Goal: Information Seeking & Learning: Check status

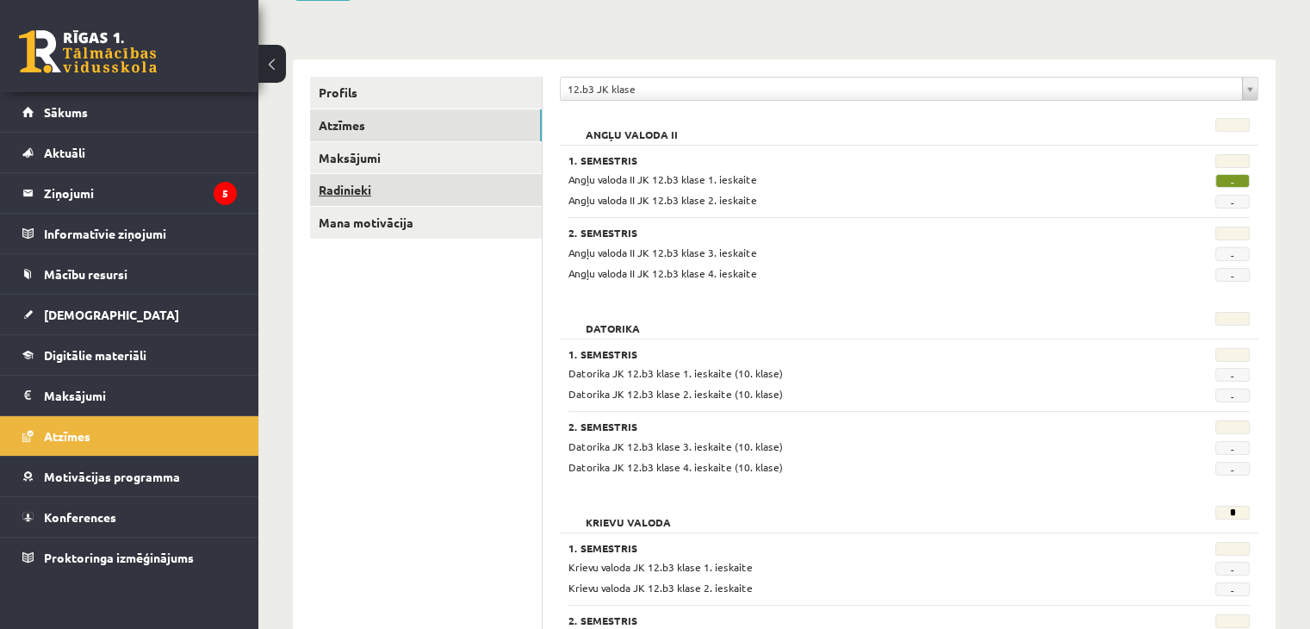
scroll to position [172, 0]
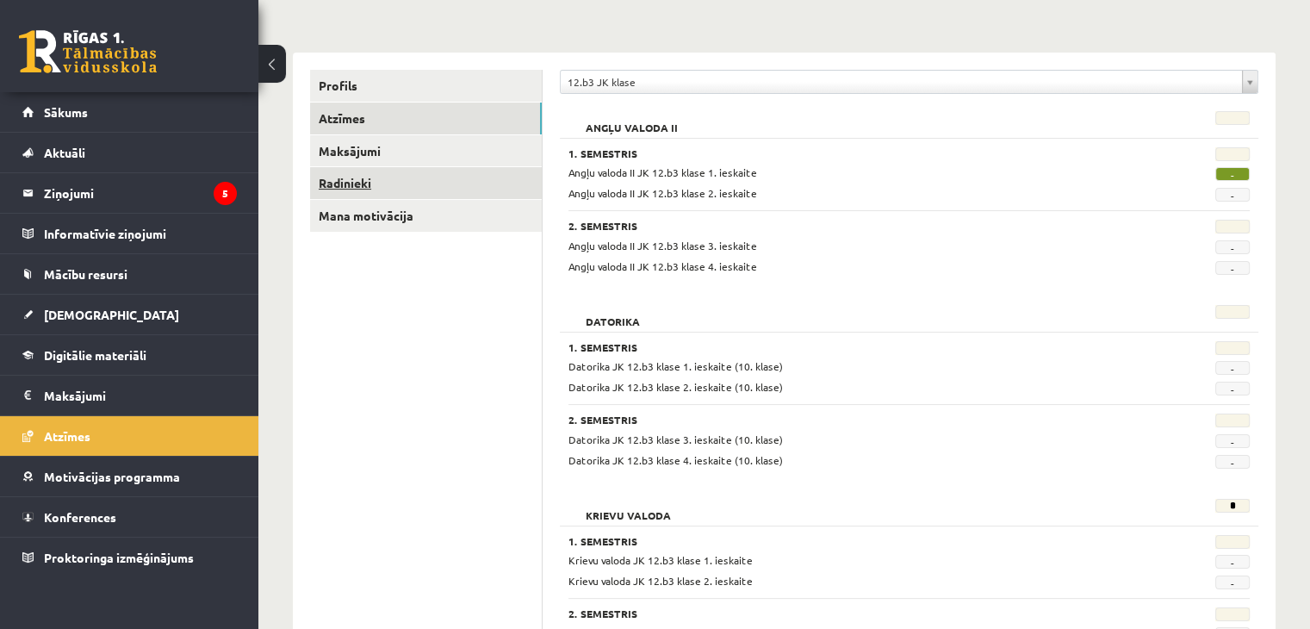
click at [358, 188] on link "Radinieki" at bounding box center [426, 183] width 232 height 32
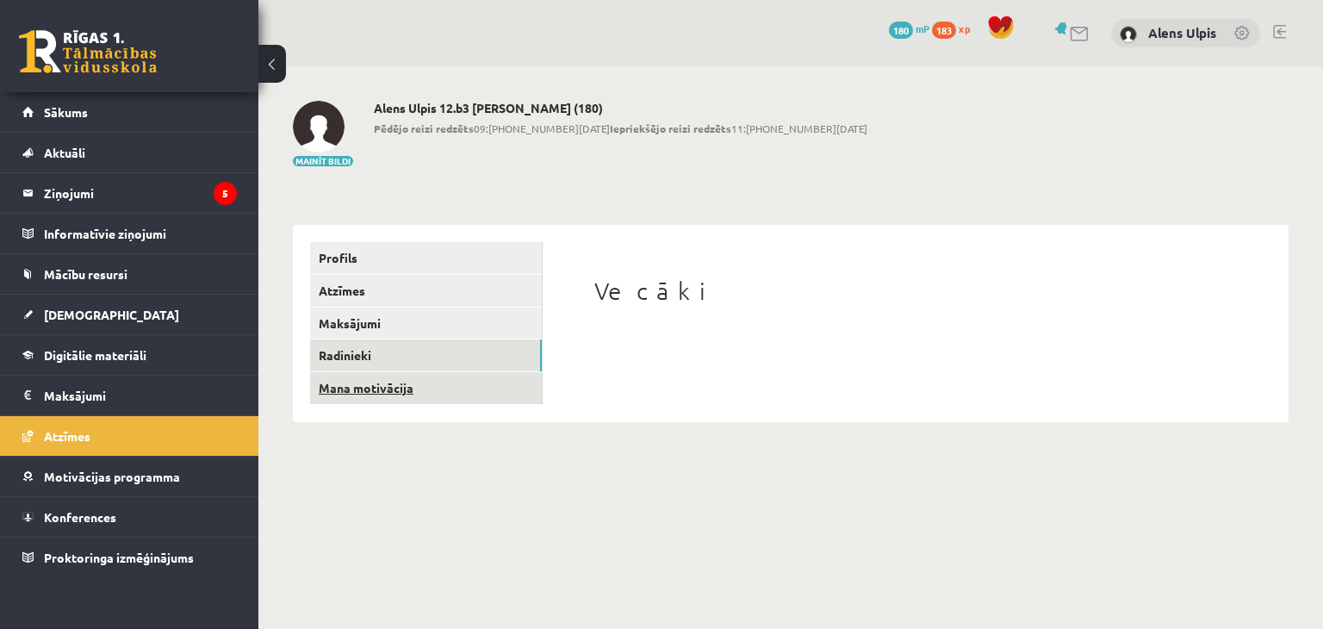
click at [394, 397] on link "Mana motivācija" at bounding box center [426, 388] width 232 height 32
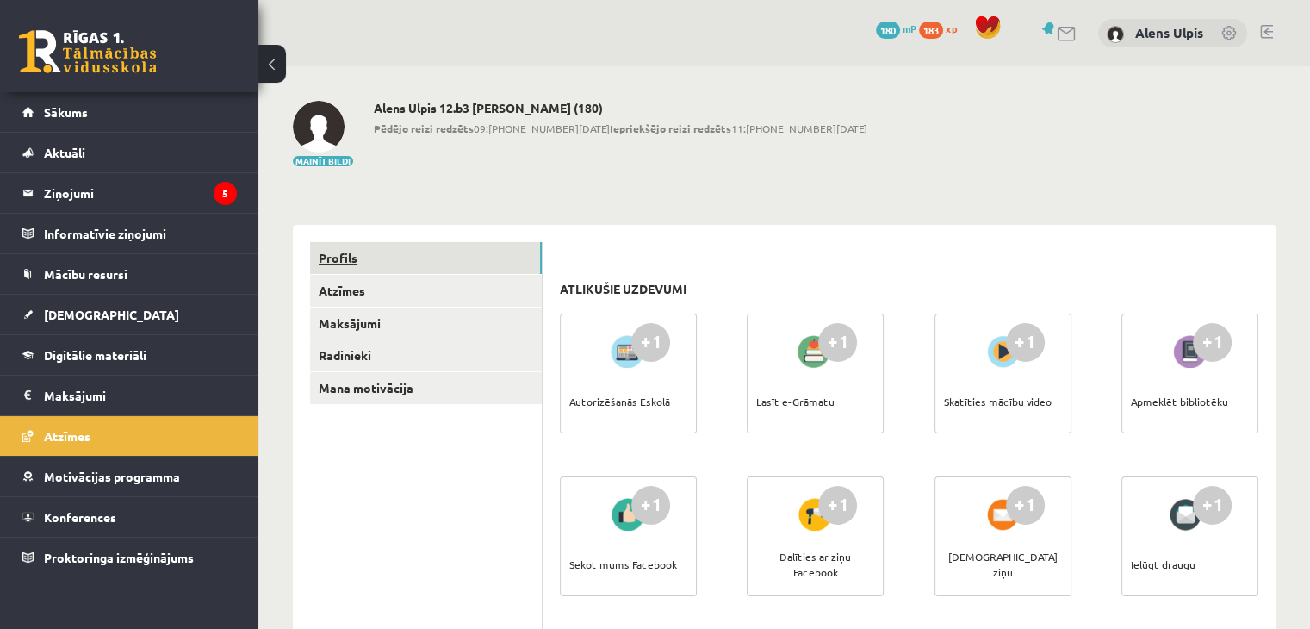
click at [339, 263] on link "Profils" at bounding box center [426, 258] width 232 height 32
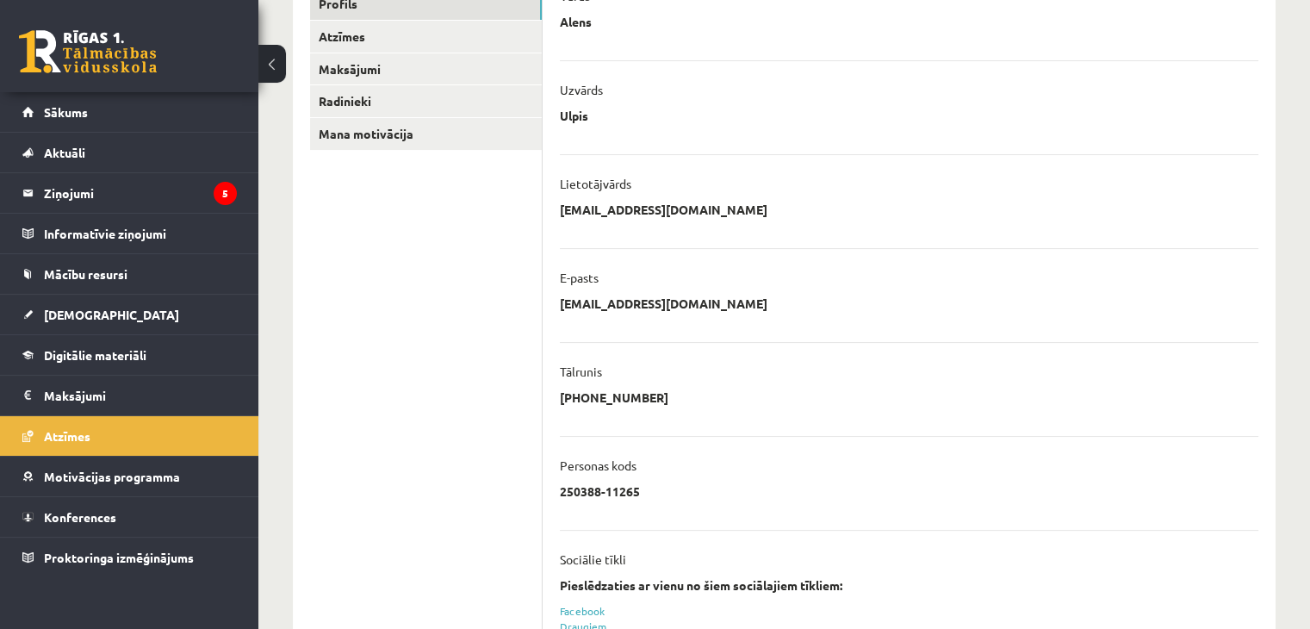
scroll to position [65, 0]
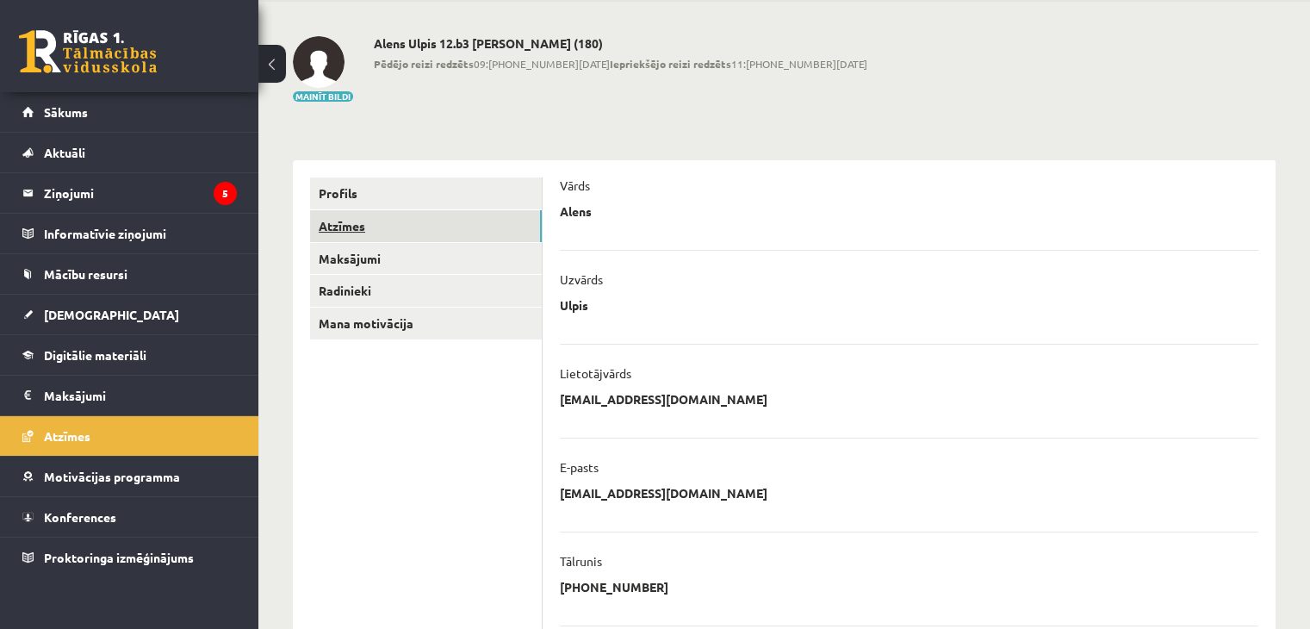
click at [354, 226] on link "Atzīmes" at bounding box center [426, 226] width 232 height 32
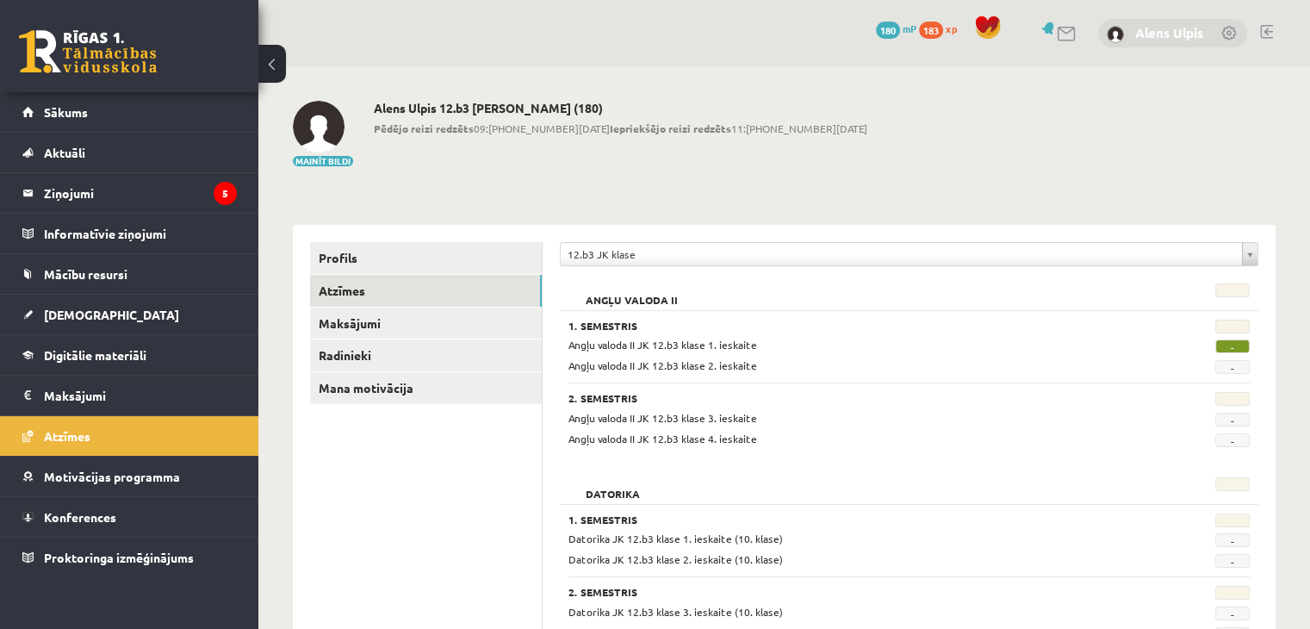
click at [1152, 28] on link "Alens Ulpis" at bounding box center [1169, 32] width 68 height 17
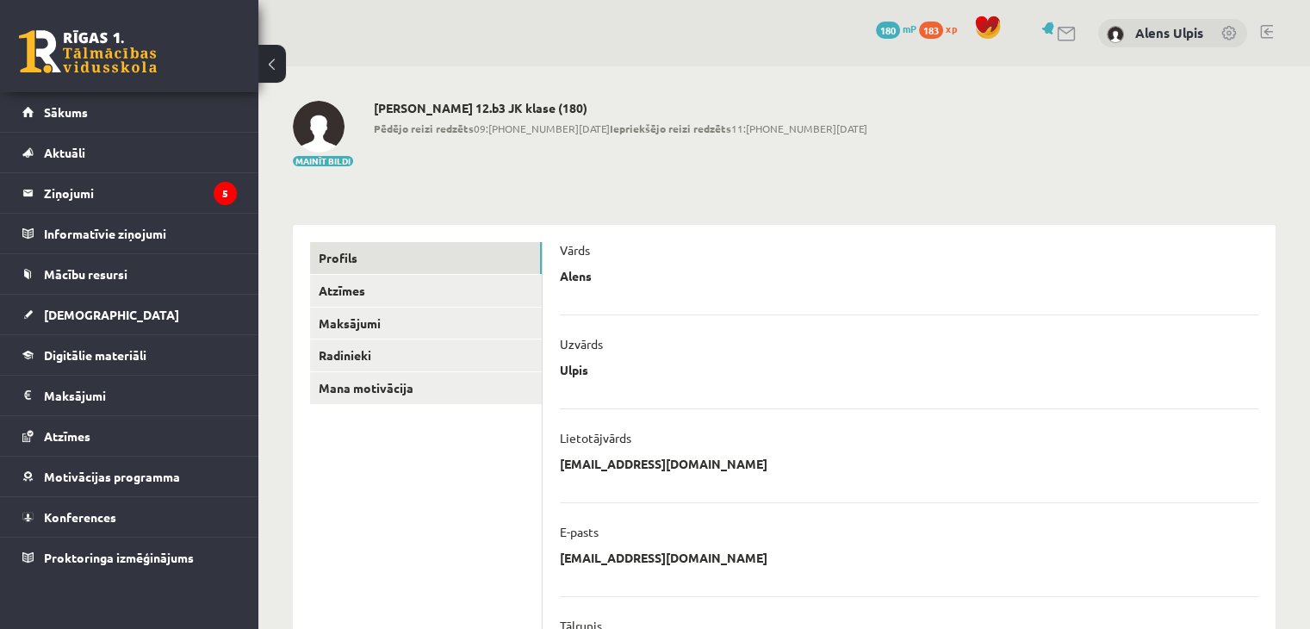
click at [1224, 31] on link at bounding box center [1229, 34] width 17 height 17
click at [136, 56] on link at bounding box center [88, 51] width 138 height 43
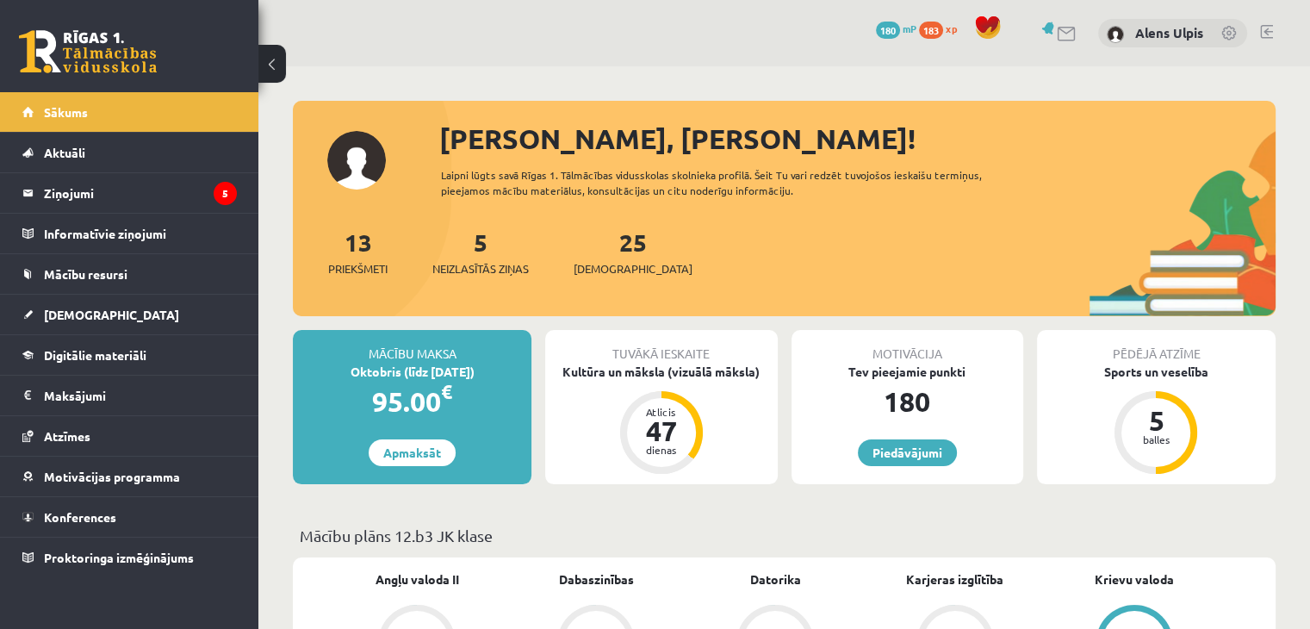
click at [283, 60] on button at bounding box center [272, 64] width 28 height 38
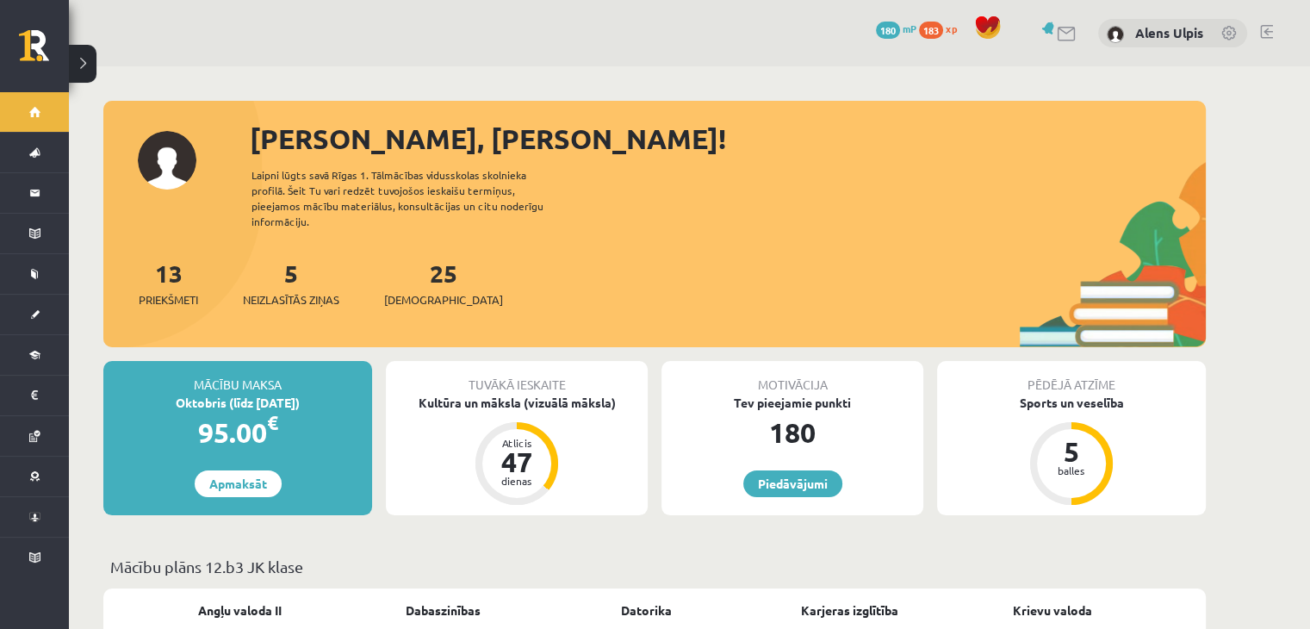
click at [82, 75] on button at bounding box center [83, 64] width 28 height 38
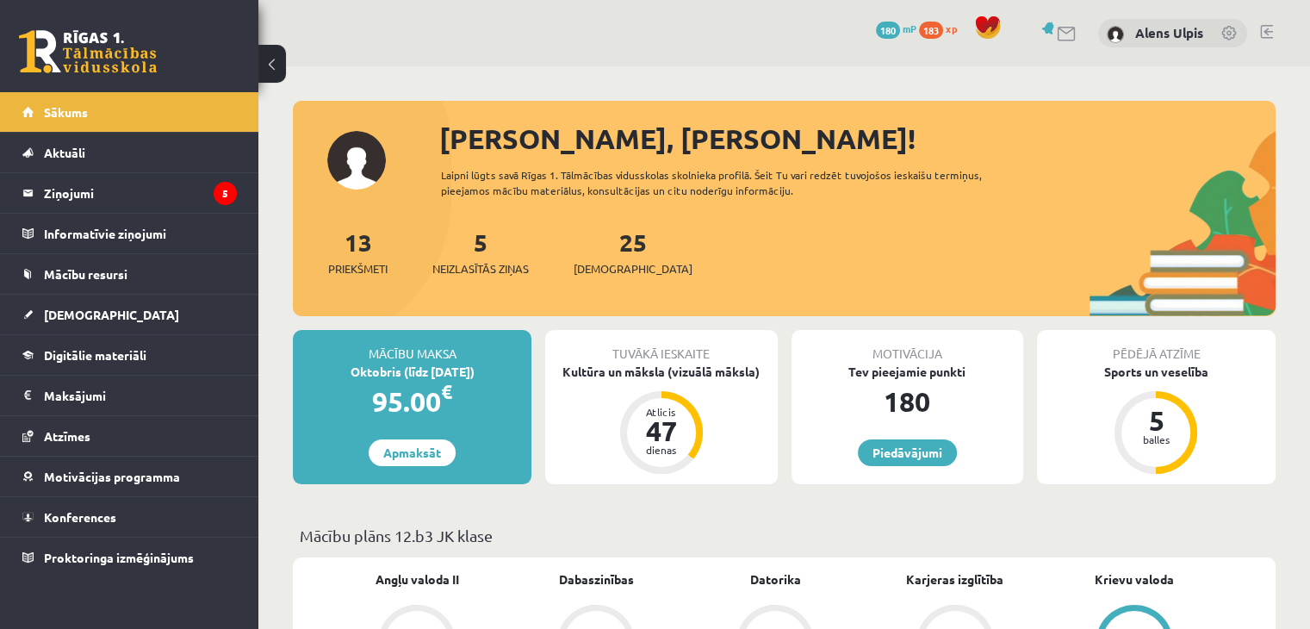
click at [990, 27] on span at bounding box center [988, 28] width 26 height 26
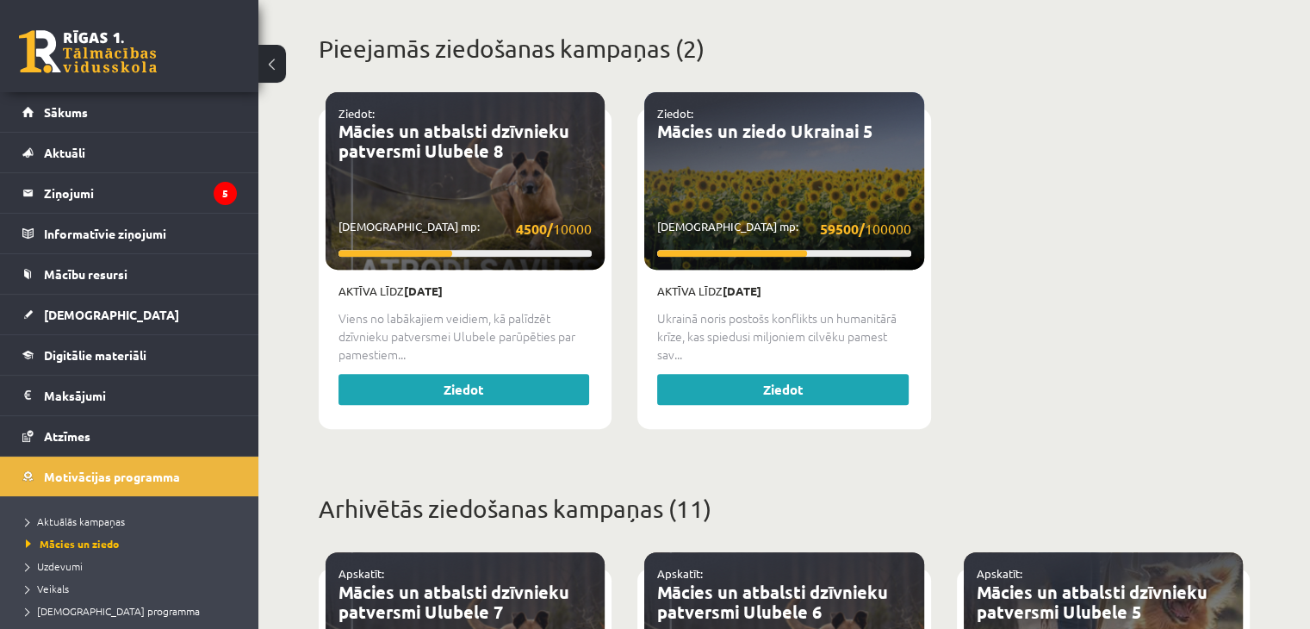
scroll to position [603, 0]
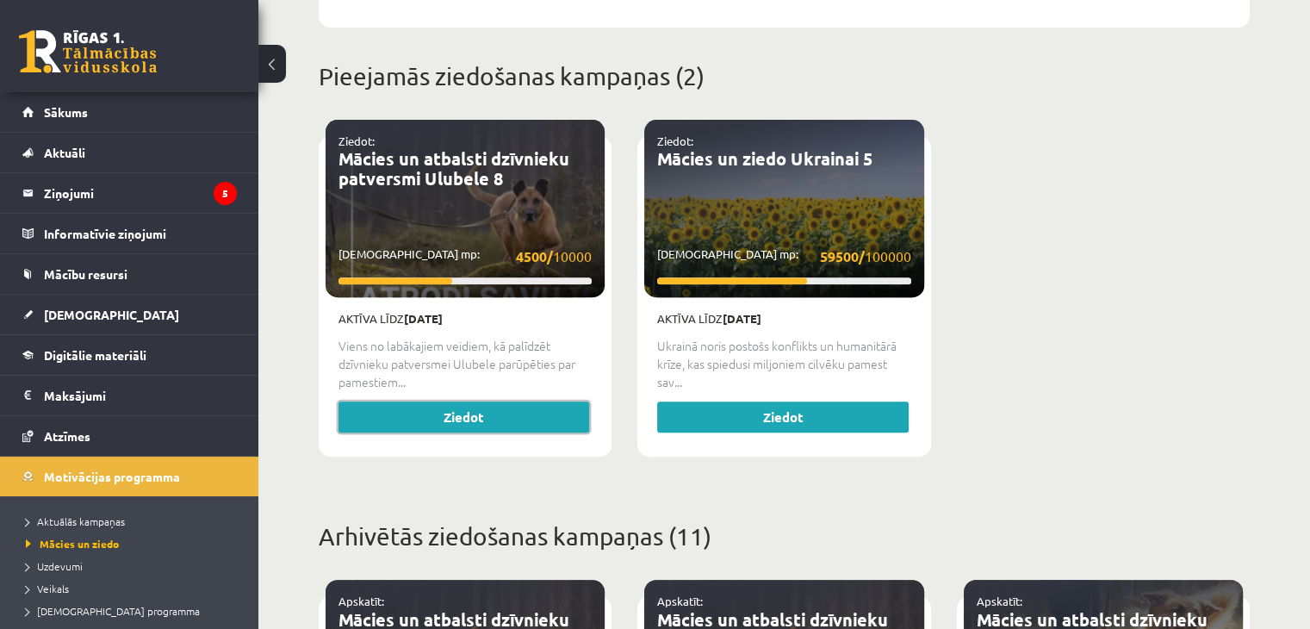
click at [431, 414] on link "Ziedot" at bounding box center [463, 416] width 251 height 31
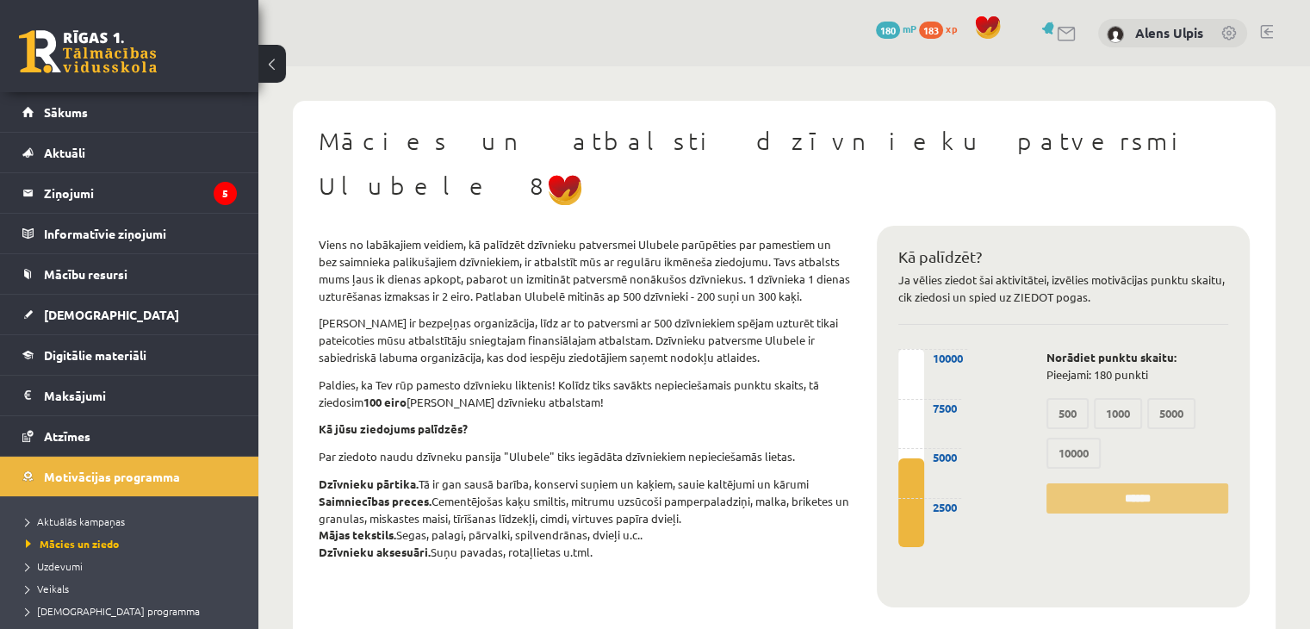
click at [79, 48] on link at bounding box center [88, 51] width 138 height 43
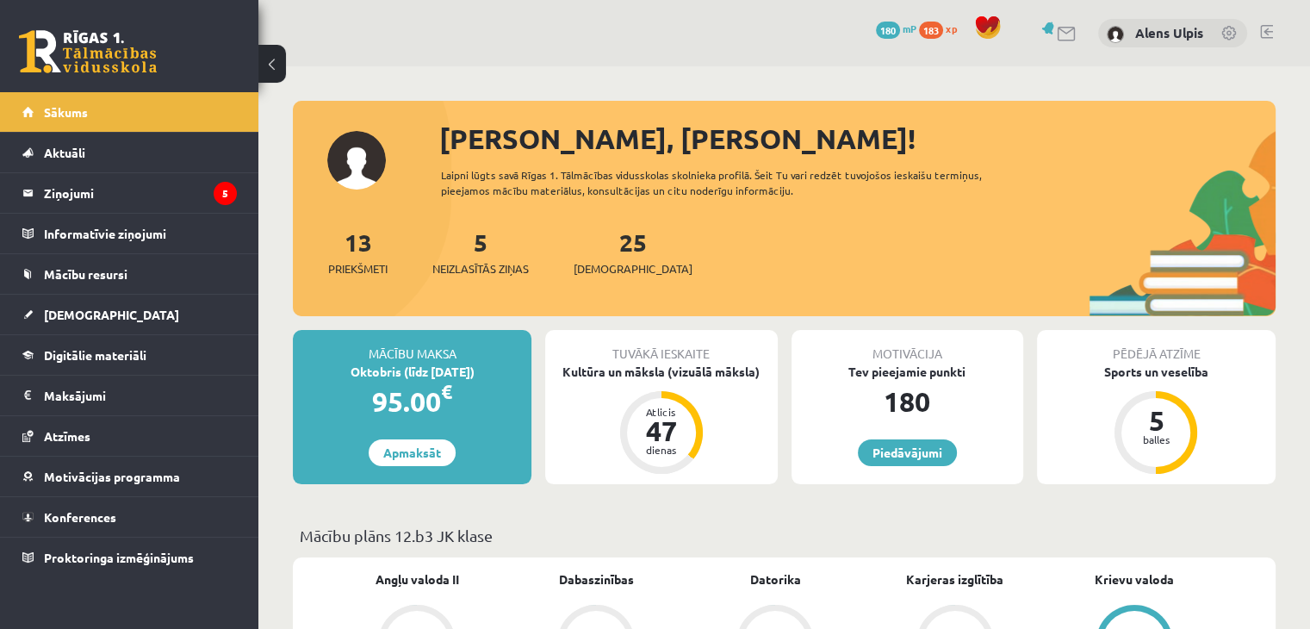
click at [1267, 34] on link at bounding box center [1266, 32] width 13 height 14
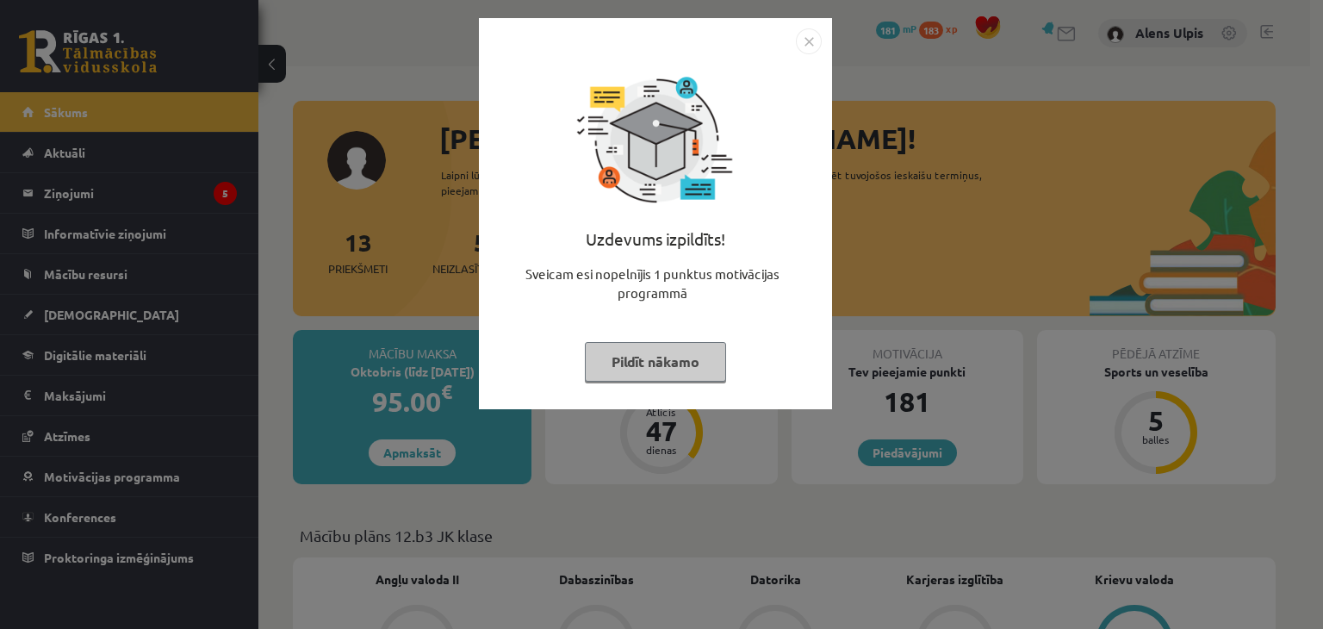
click at [679, 360] on button "Pildīt nākamo" at bounding box center [655, 362] width 141 height 40
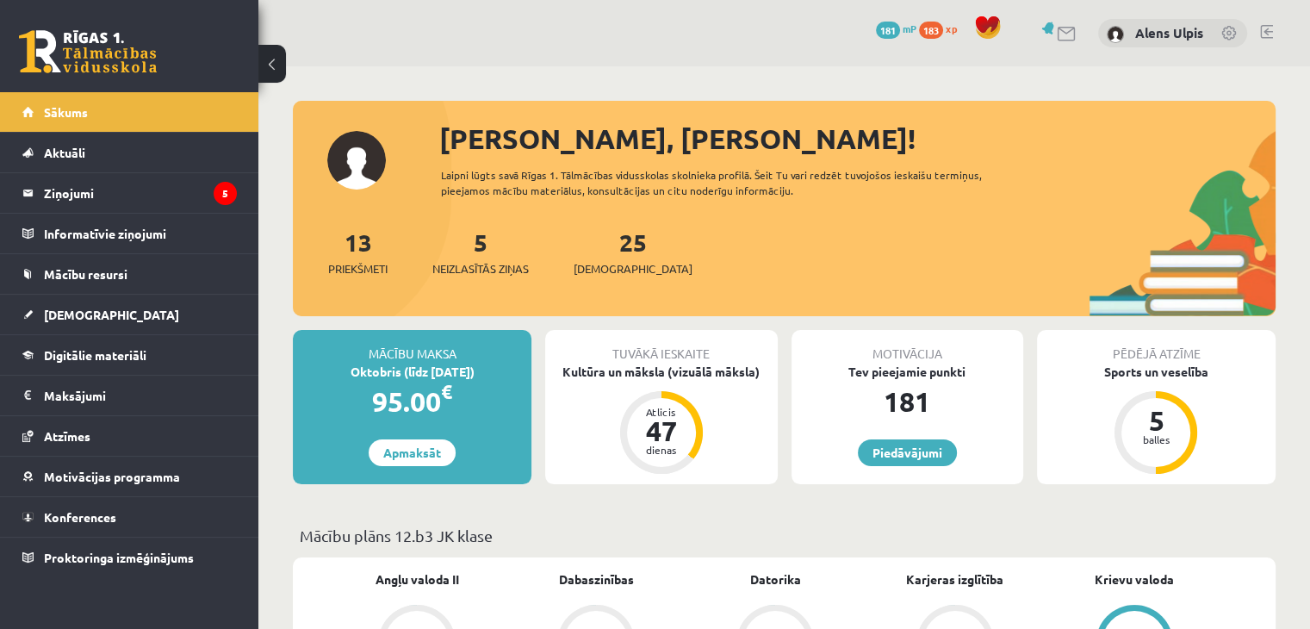
click at [52, 56] on link at bounding box center [88, 51] width 138 height 43
click at [76, 160] on link "Aktuāli" at bounding box center [129, 153] width 214 height 40
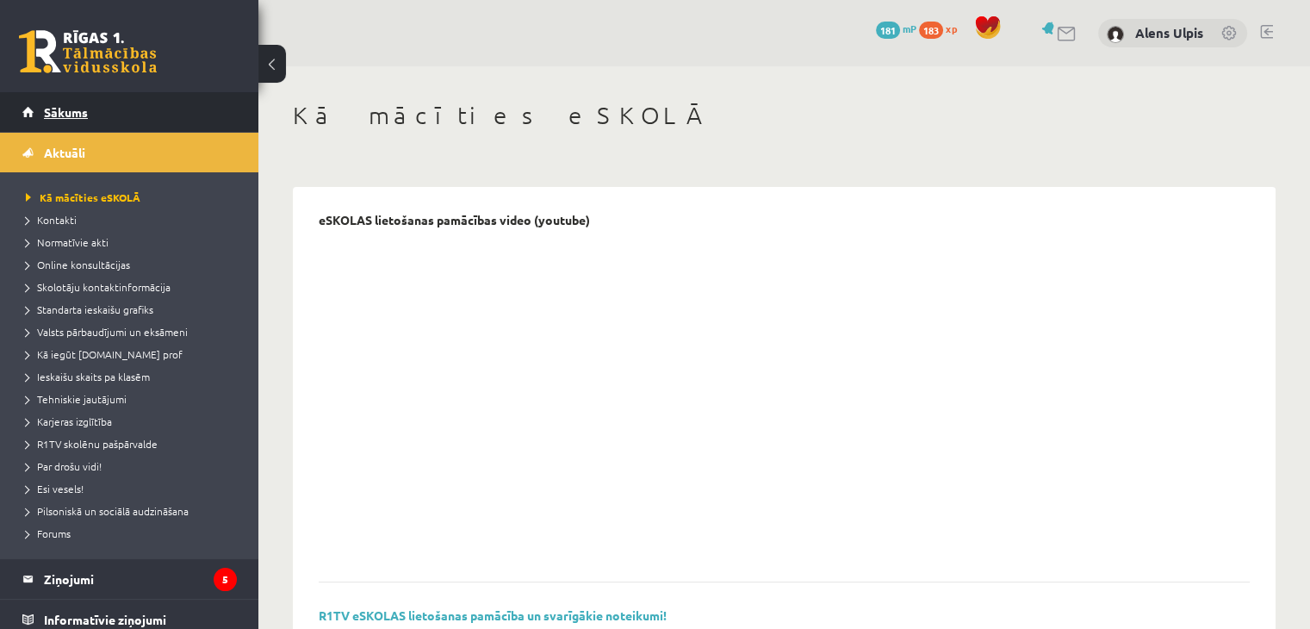
click at [75, 121] on link "Sākums" at bounding box center [129, 112] width 214 height 40
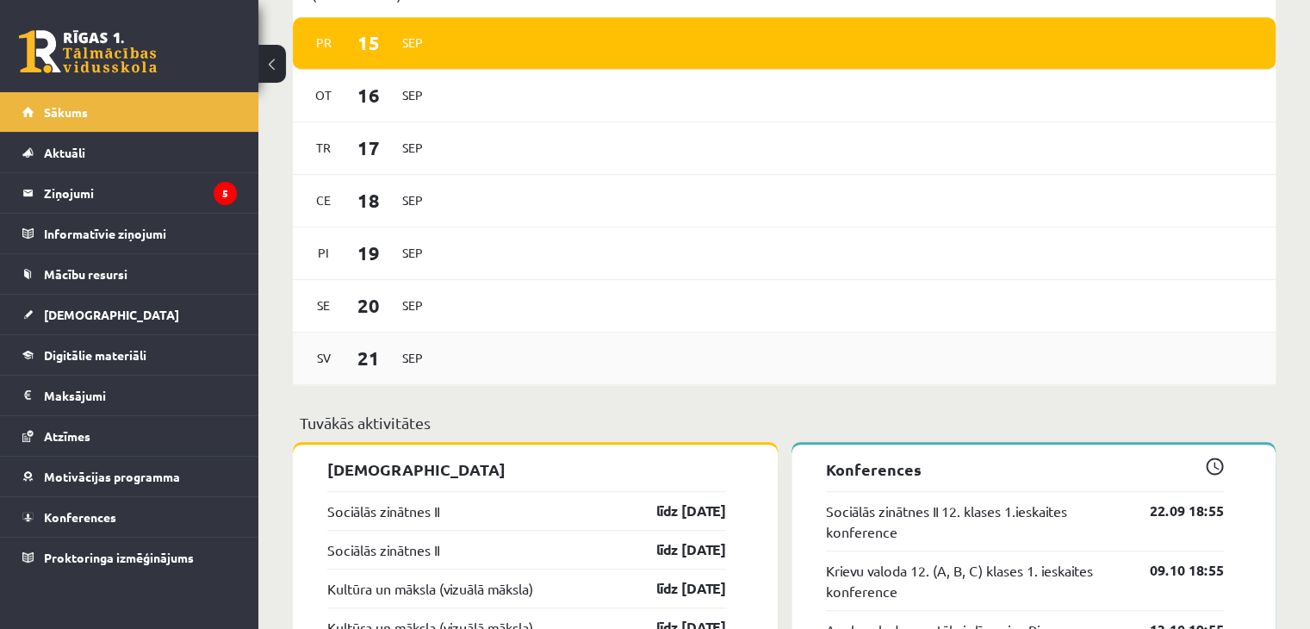
scroll to position [861, 0]
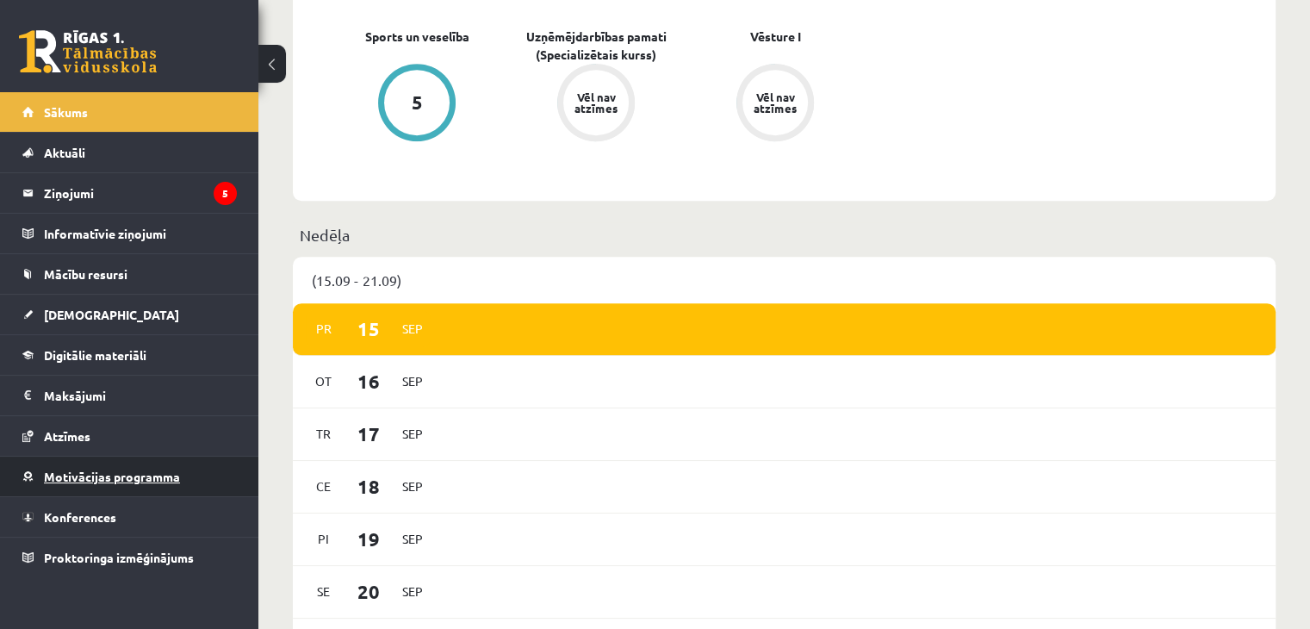
click at [103, 478] on span "Motivācijas programma" at bounding box center [112, 476] width 136 height 16
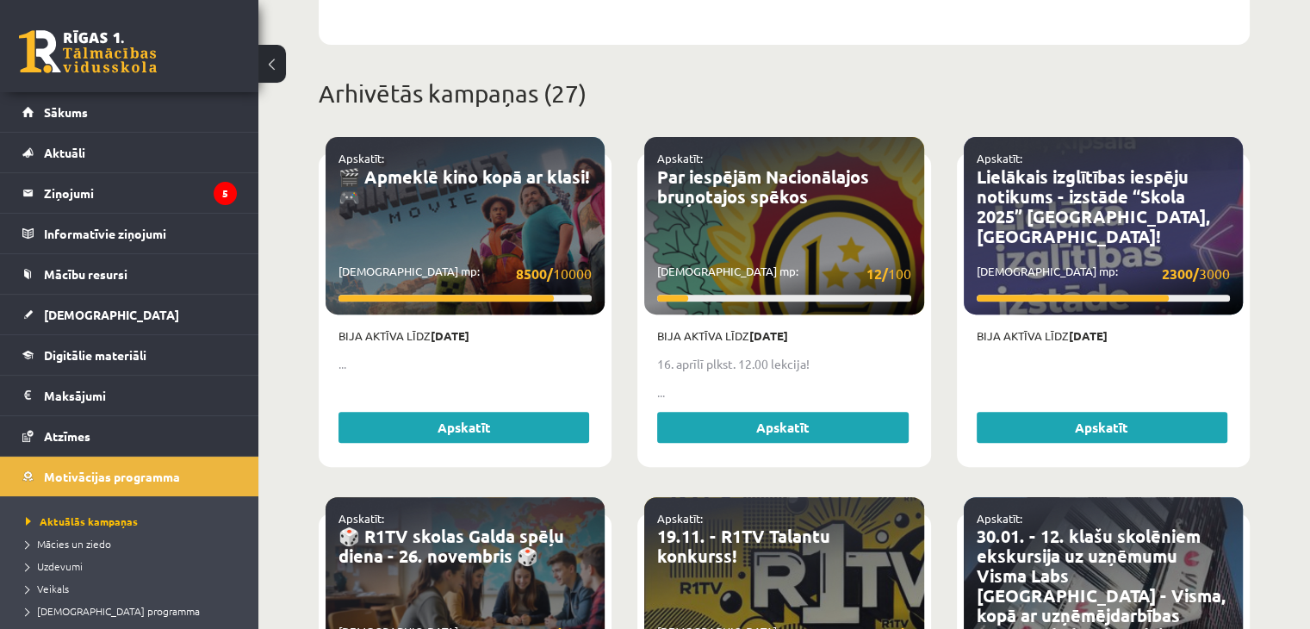
scroll to position [689, 0]
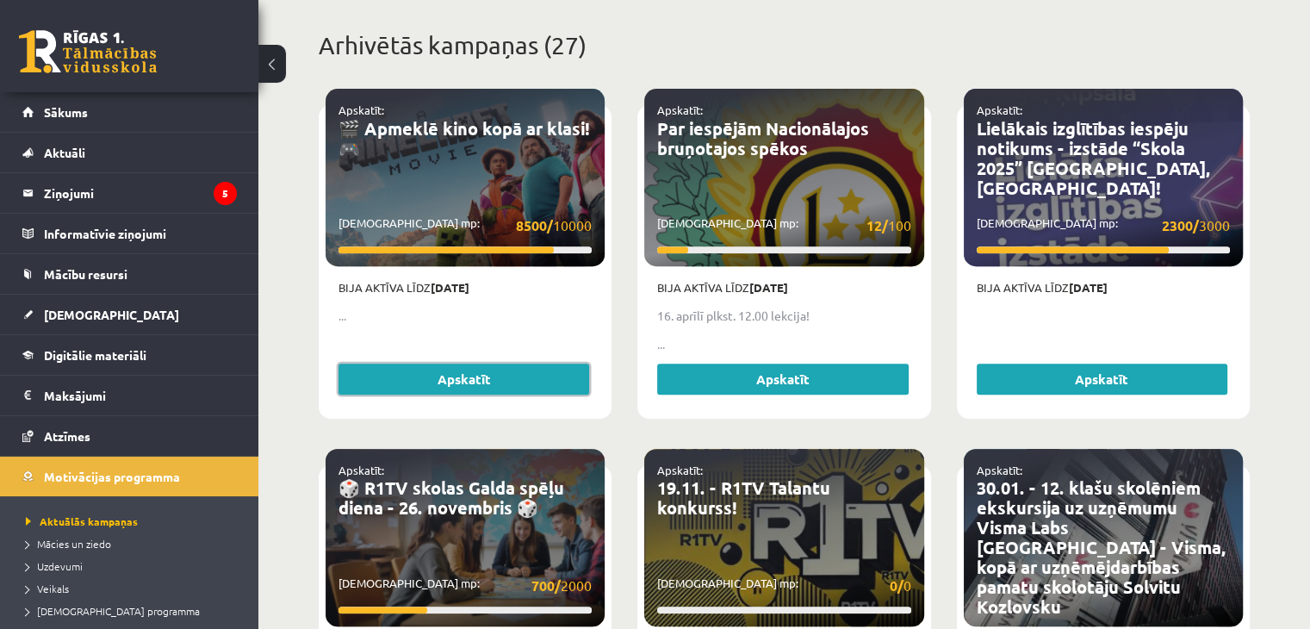
click at [453, 363] on link "Apskatīt" at bounding box center [463, 378] width 251 height 31
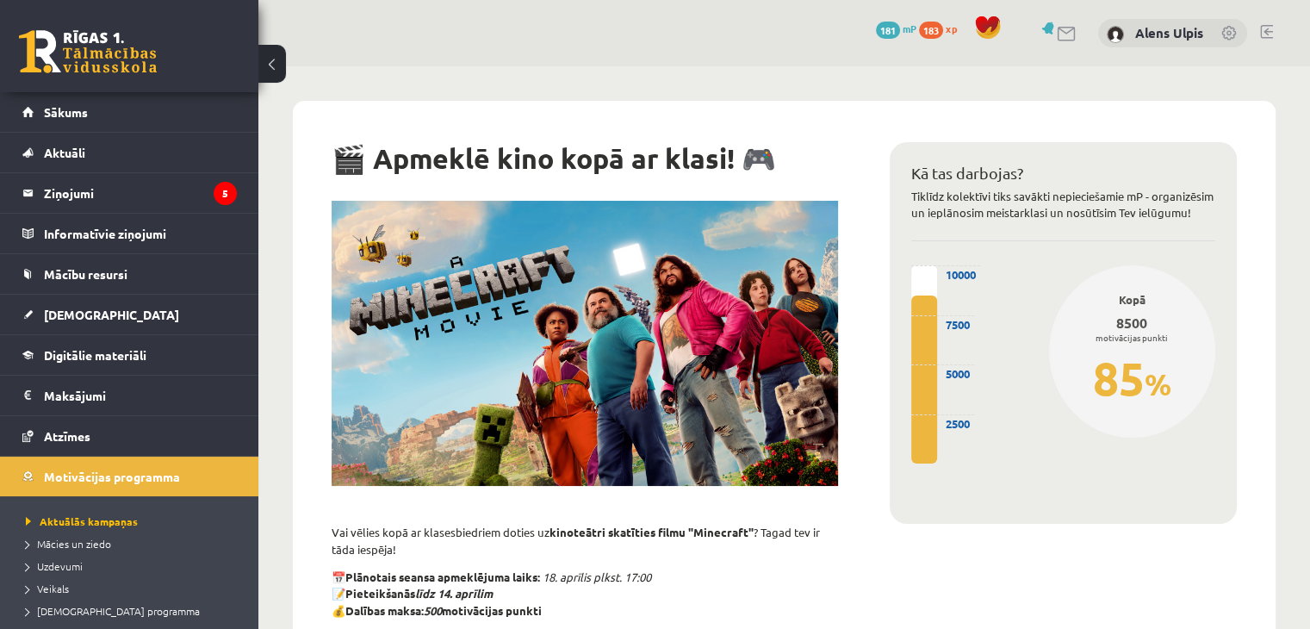
click at [84, 41] on link at bounding box center [88, 51] width 138 height 43
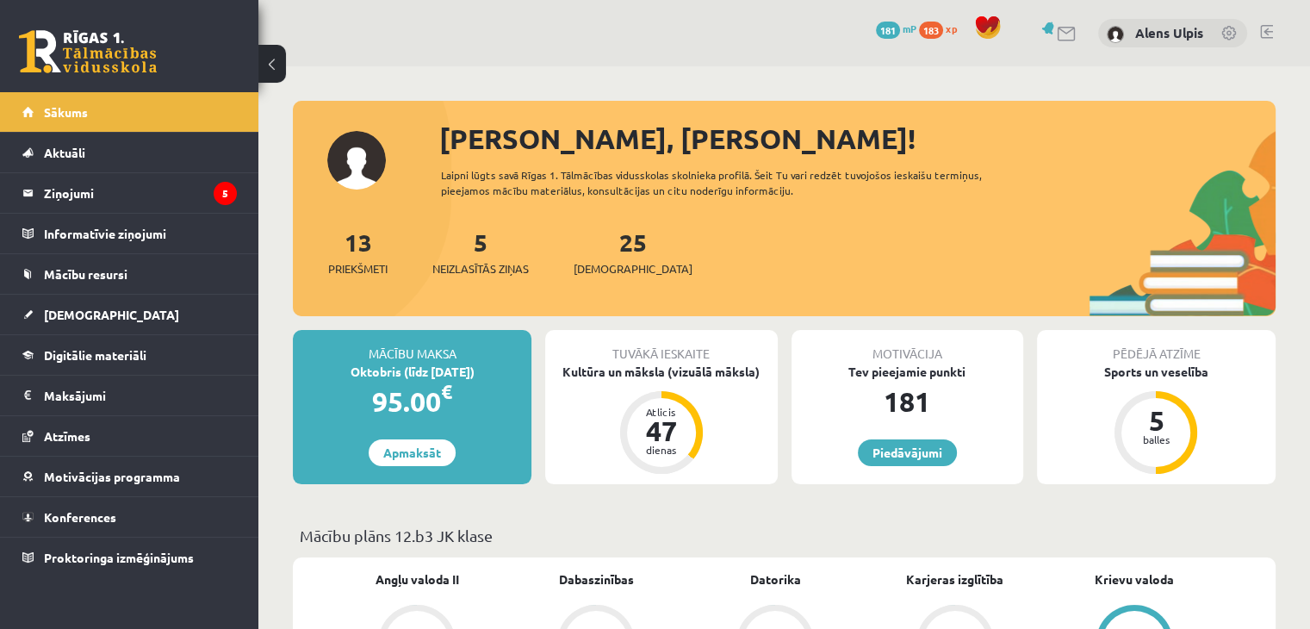
click at [889, 29] on span "181" at bounding box center [888, 30] width 24 height 17
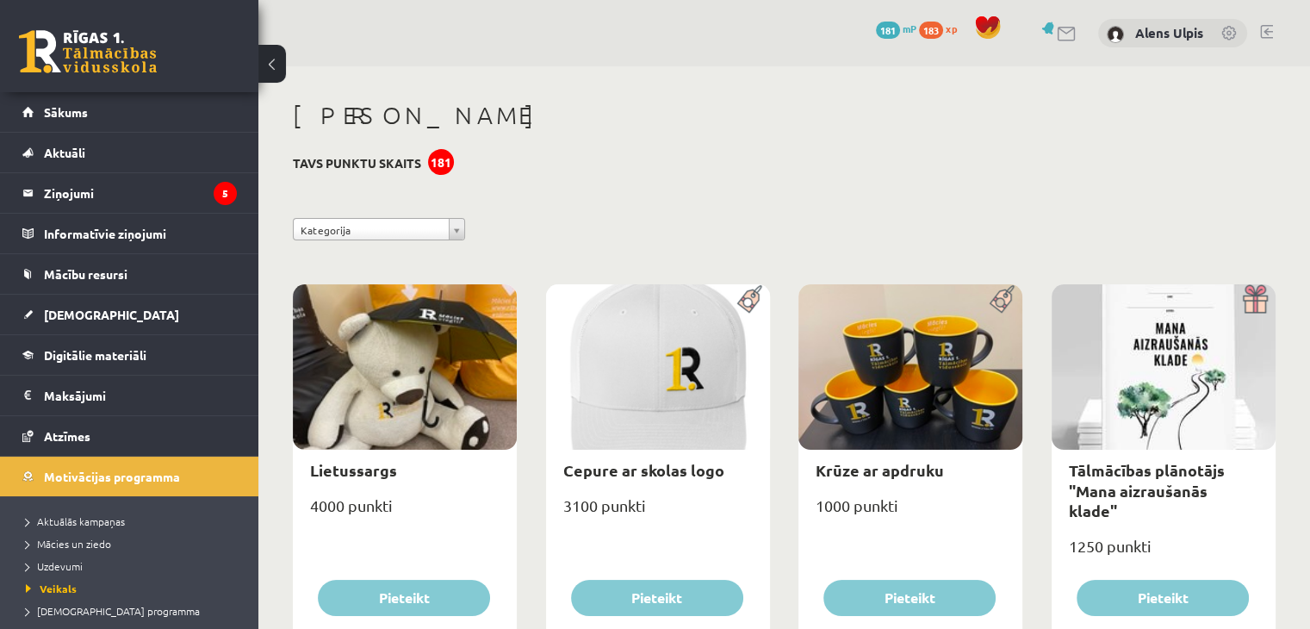
click at [937, 25] on span "183" at bounding box center [931, 30] width 24 height 17
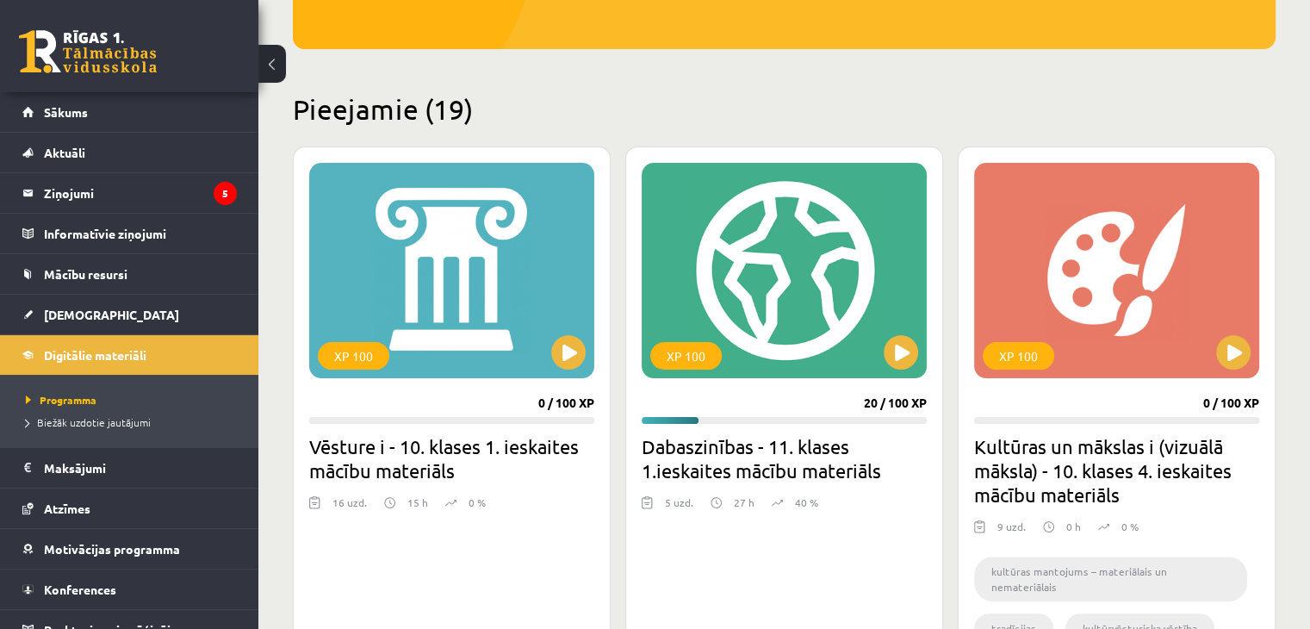
scroll to position [431, 0]
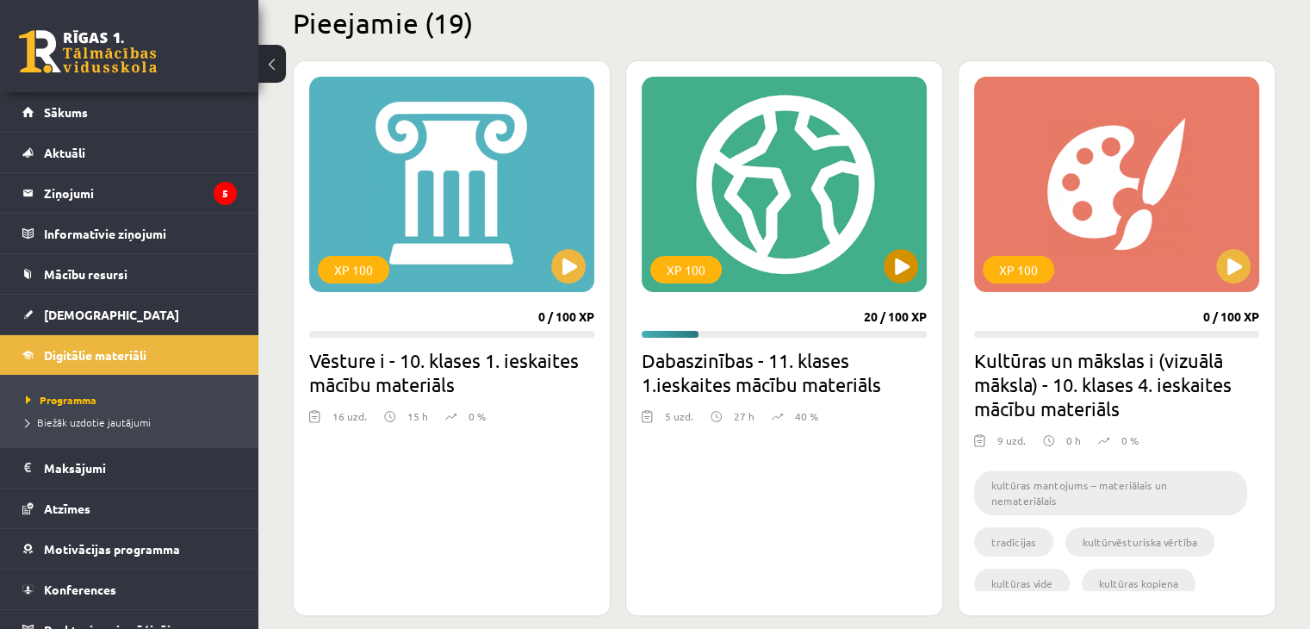
click at [833, 272] on div "XP 100" at bounding box center [784, 184] width 285 height 215
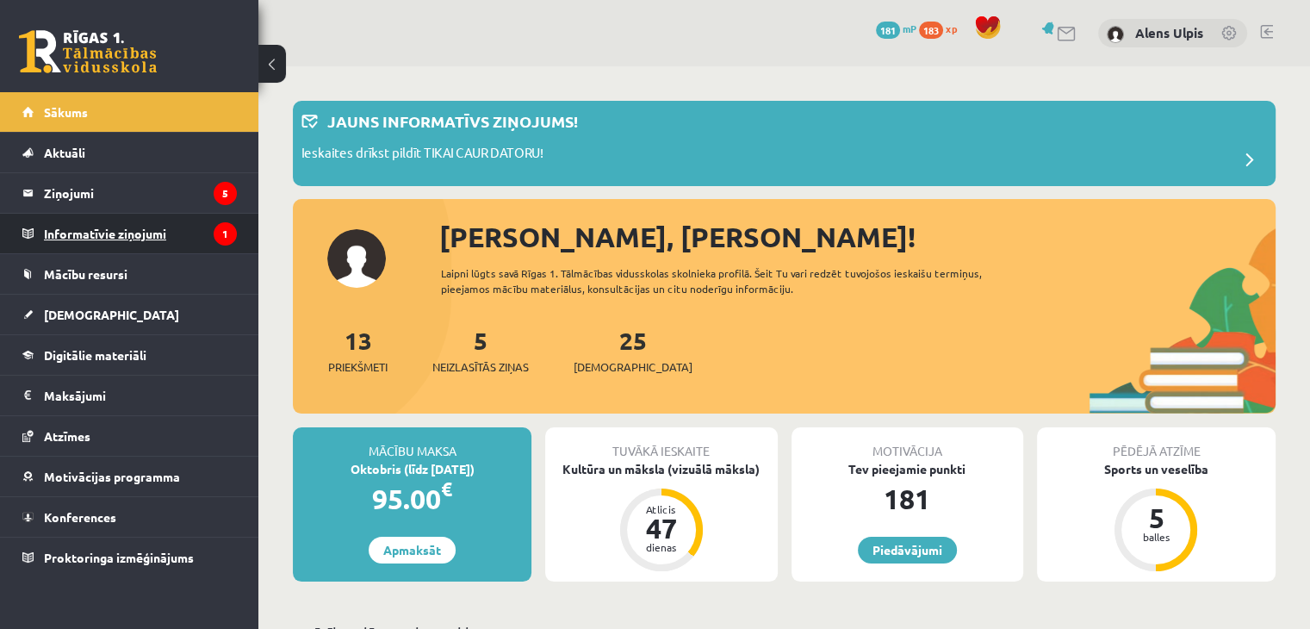
click at [140, 229] on legend "Informatīvie ziņojumi 1" at bounding box center [140, 234] width 193 height 40
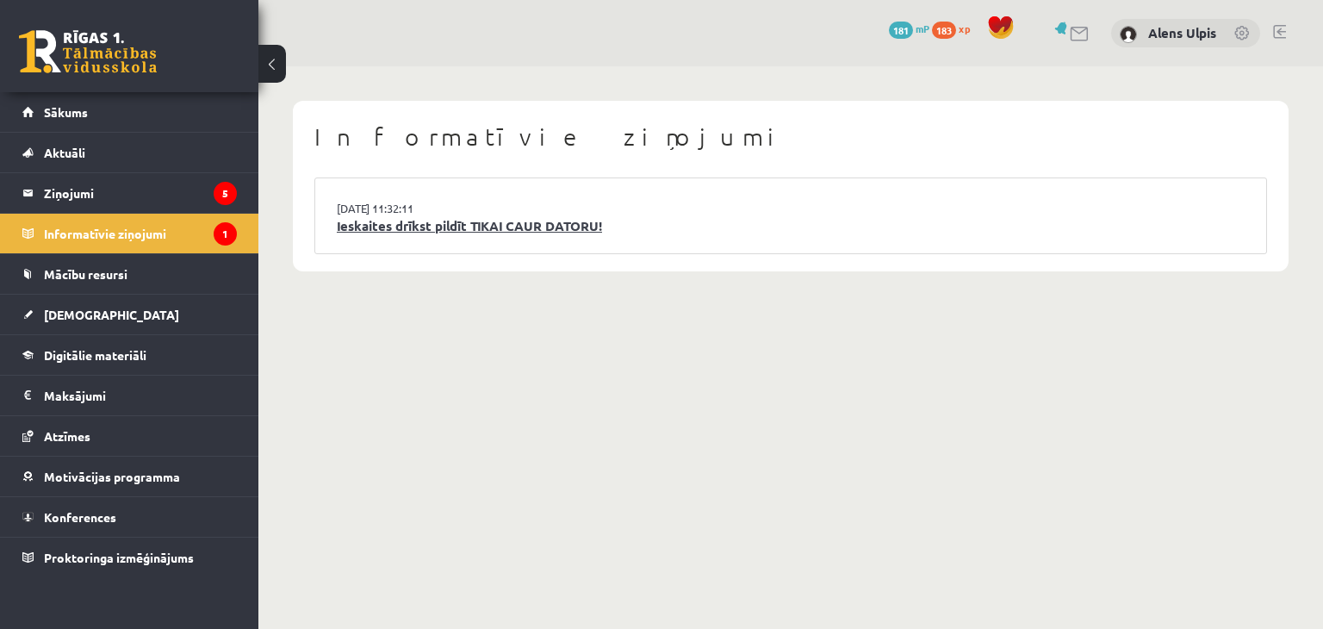
click at [443, 222] on link "Ieskaites drīkst pildīt TIKAI CAUR DATORU!" at bounding box center [791, 226] width 908 height 20
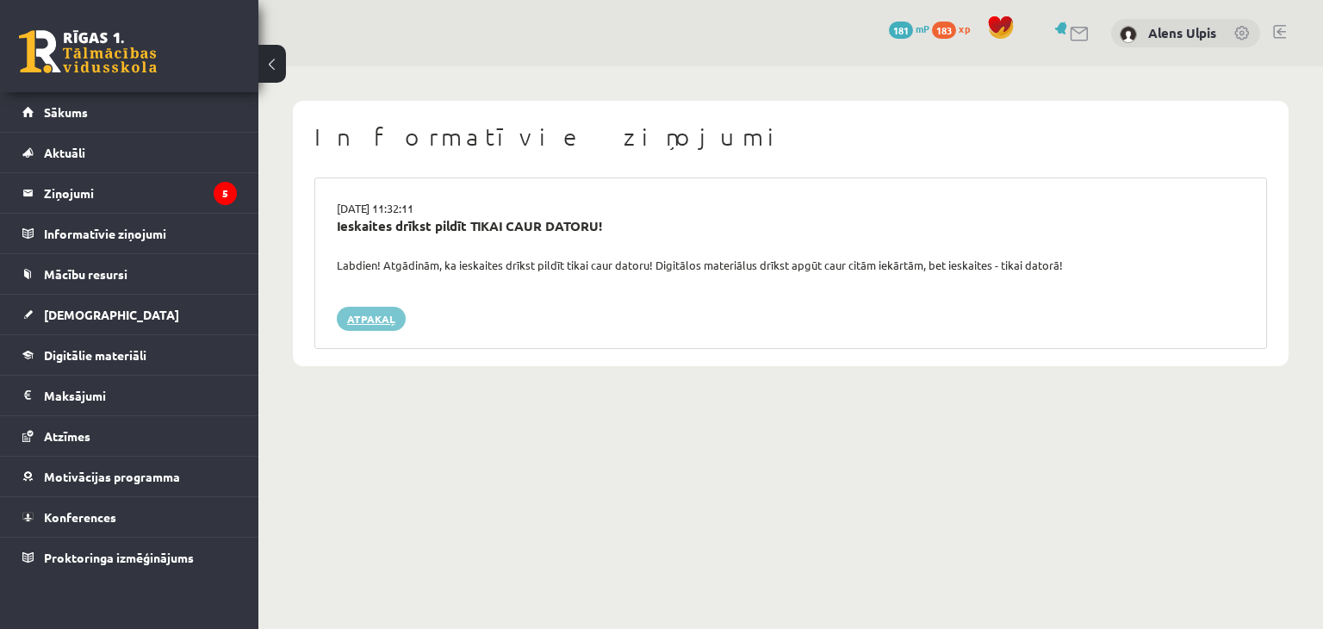
click at [378, 313] on link "Atpakaļ" at bounding box center [371, 319] width 69 height 24
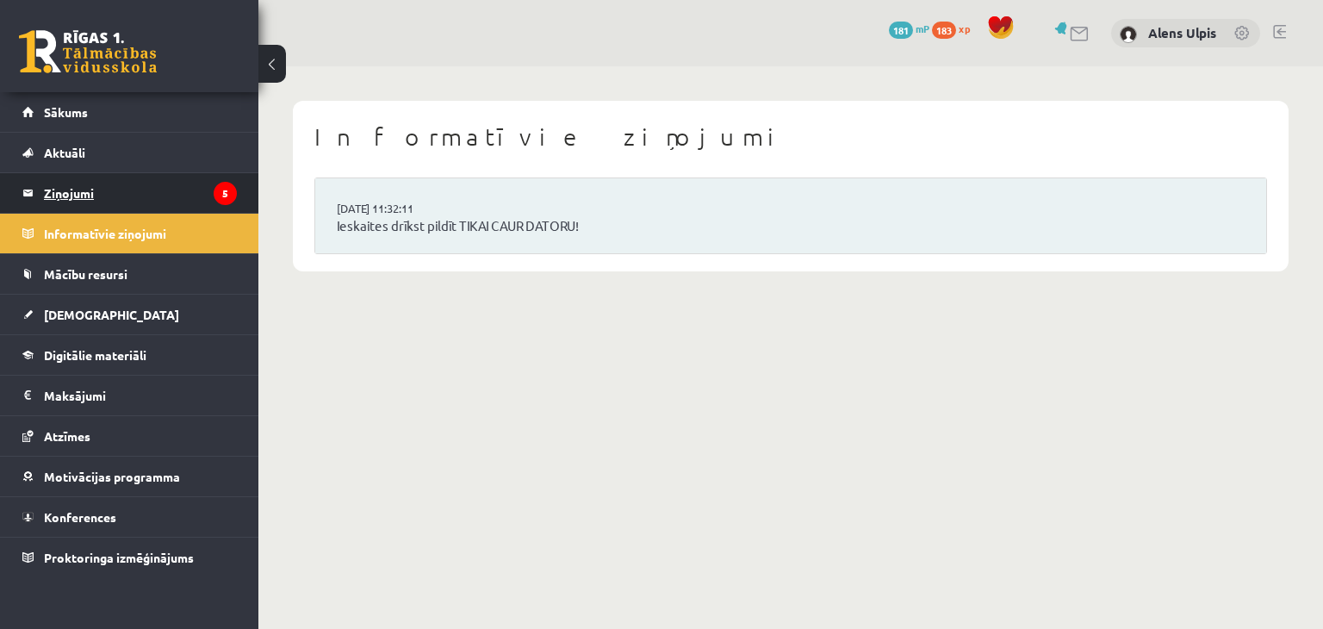
click at [86, 192] on legend "Ziņojumi 5" at bounding box center [140, 193] width 193 height 40
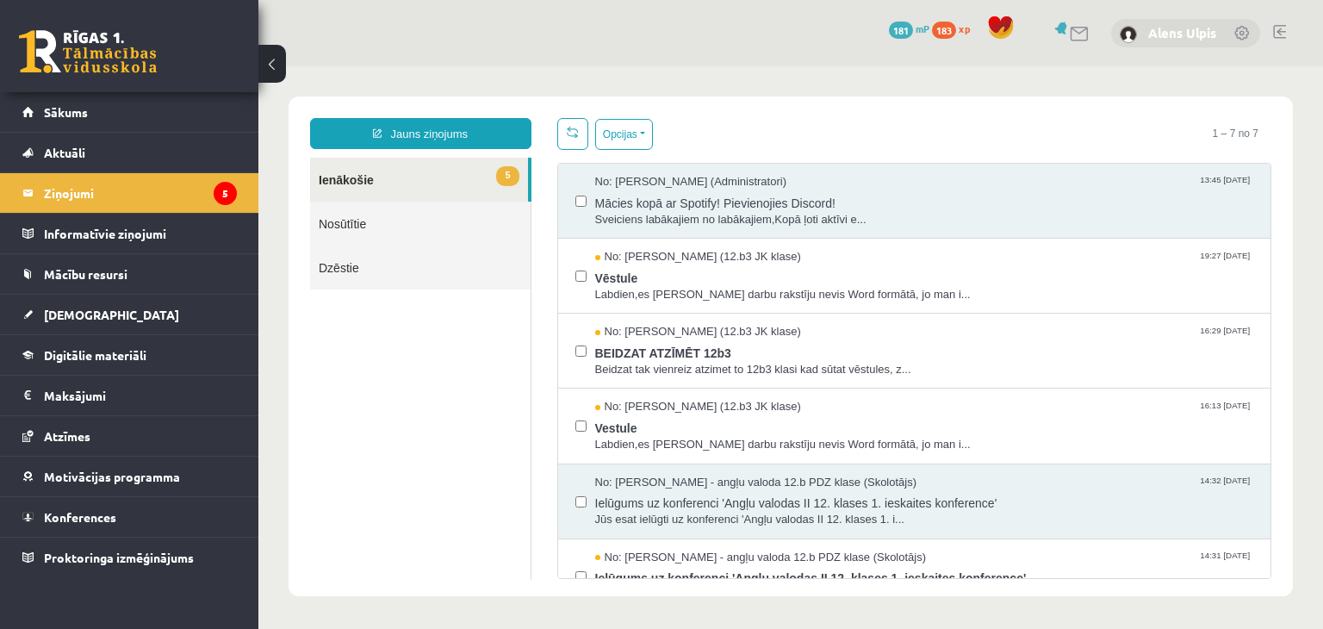
click at [1162, 27] on link "Alens Ulpis" at bounding box center [1182, 32] width 68 height 17
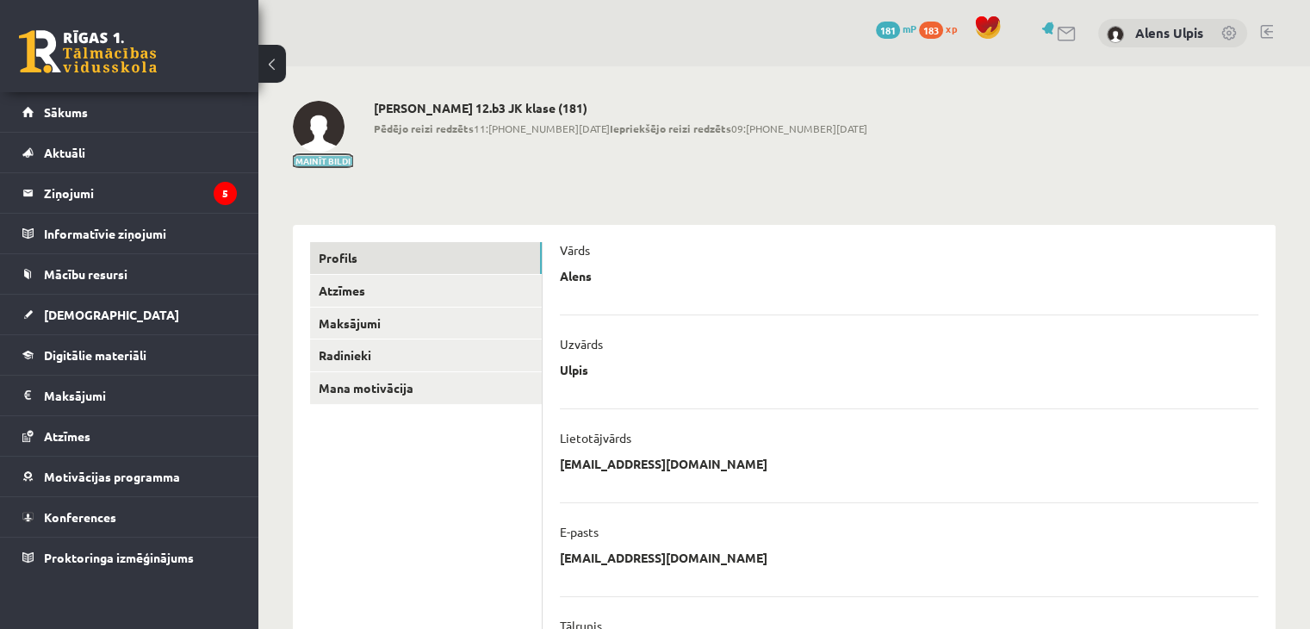
click at [324, 163] on button "Mainīt bildi" at bounding box center [323, 161] width 60 height 10
click at [325, 126] on img at bounding box center [319, 127] width 52 height 52
click at [344, 163] on button "Mainīt bildi" at bounding box center [323, 161] width 60 height 10
click at [311, 137] on img at bounding box center [319, 127] width 52 height 52
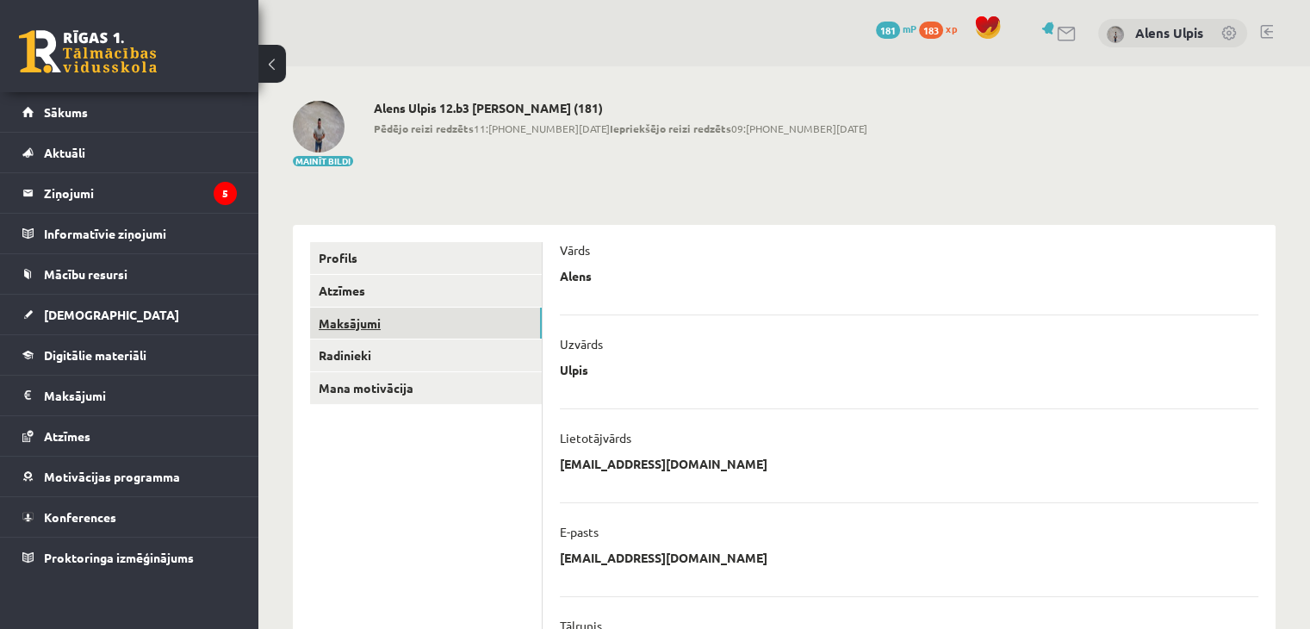
click at [340, 322] on link "Maksājumi" at bounding box center [426, 323] width 232 height 32
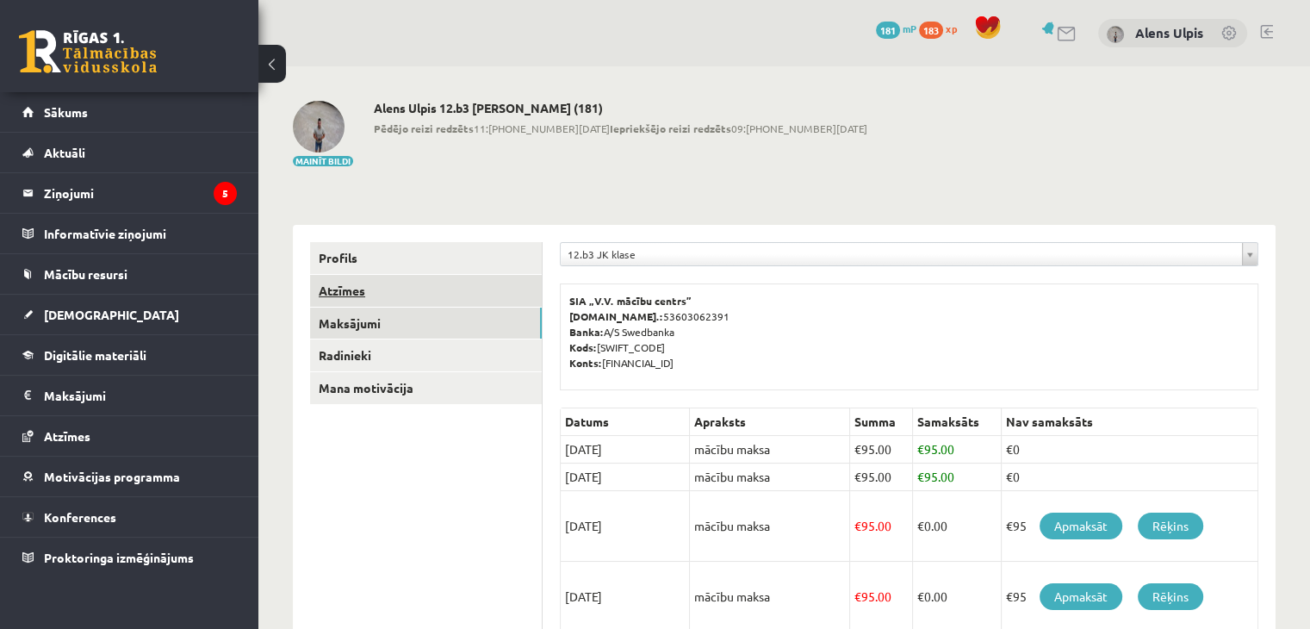
click at [350, 290] on link "Atzīmes" at bounding box center [426, 291] width 232 height 32
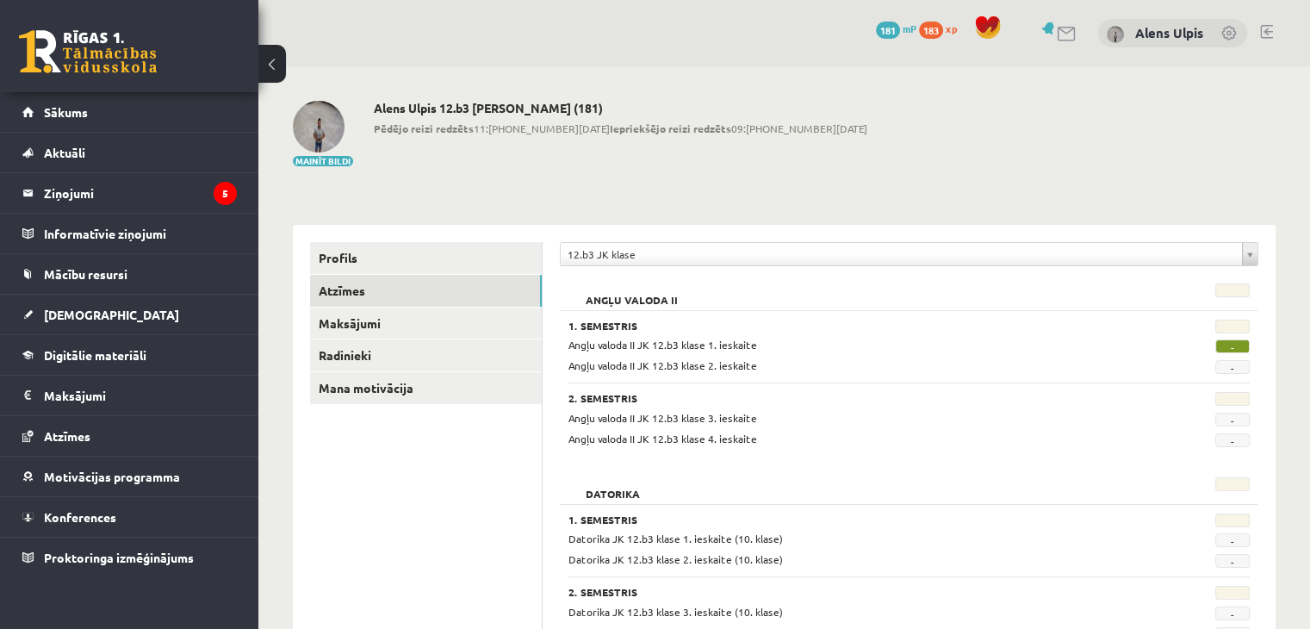
click at [84, 60] on link at bounding box center [88, 51] width 138 height 43
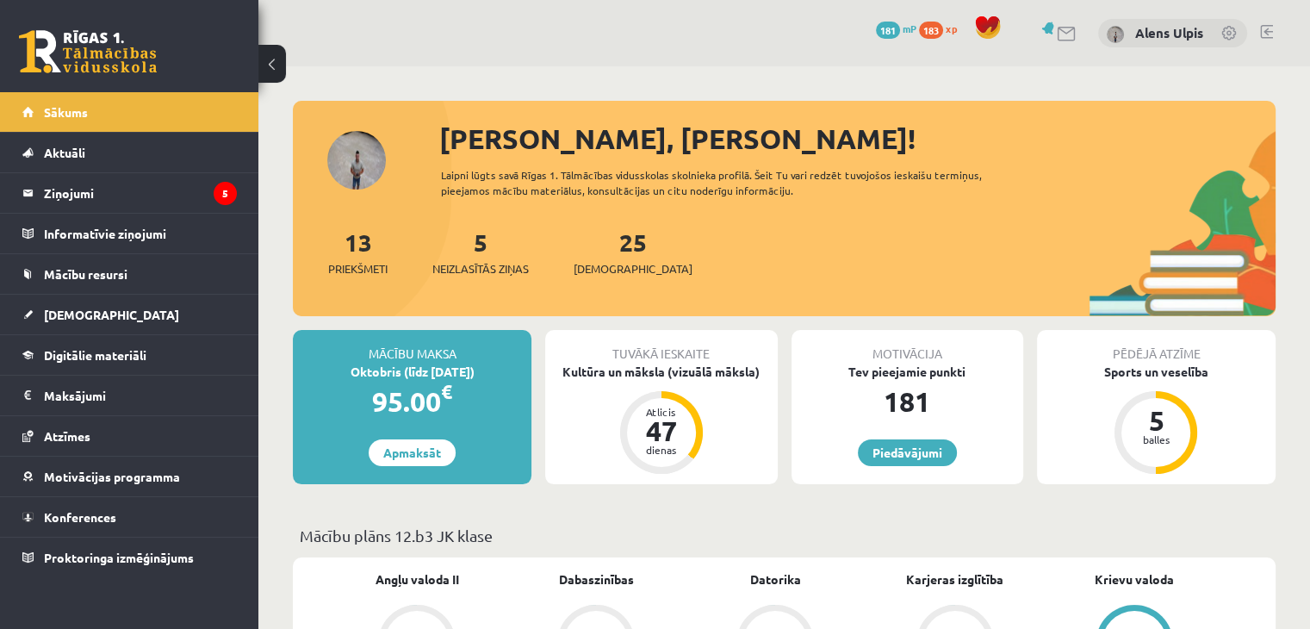
click at [727, 41] on div "0 Dāvanas 181 mP 183 xp Alens Ulpis" at bounding box center [783, 33] width 1051 height 66
click at [62, 115] on span "Sākums" at bounding box center [66, 112] width 44 height 16
click at [482, 236] on link "5 Neizlasītās ziņas" at bounding box center [480, 251] width 96 height 51
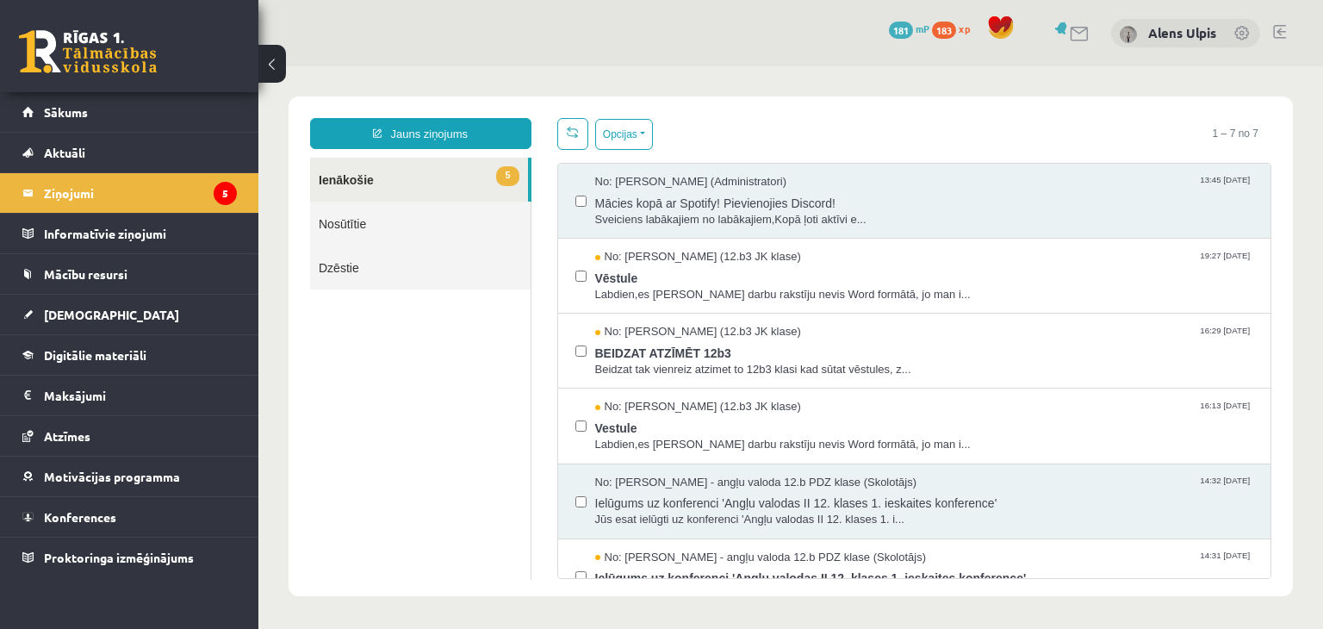
click at [568, 190] on div "No: [PERSON_NAME] (Administratori) 13:45 [DATE] Mācies kopā ar Spotify! Pievien…" at bounding box center [914, 201] width 713 height 75
click at [575, 206] on label at bounding box center [580, 193] width 11 height 38
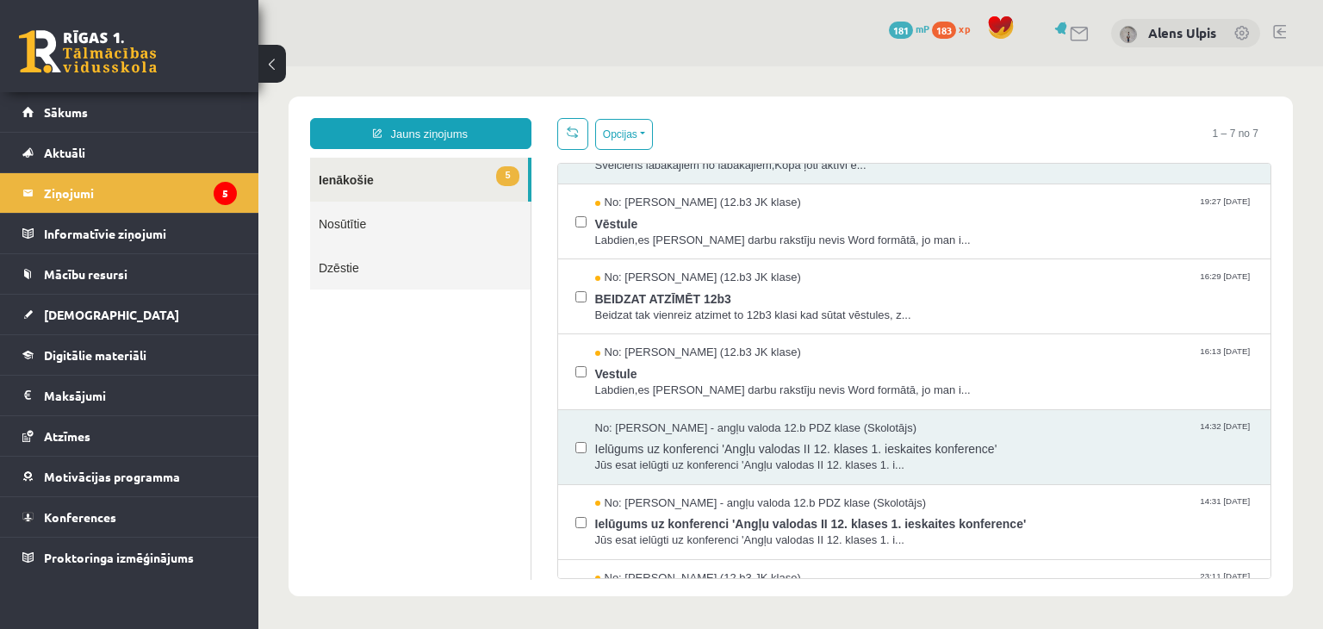
scroll to position [109, 0]
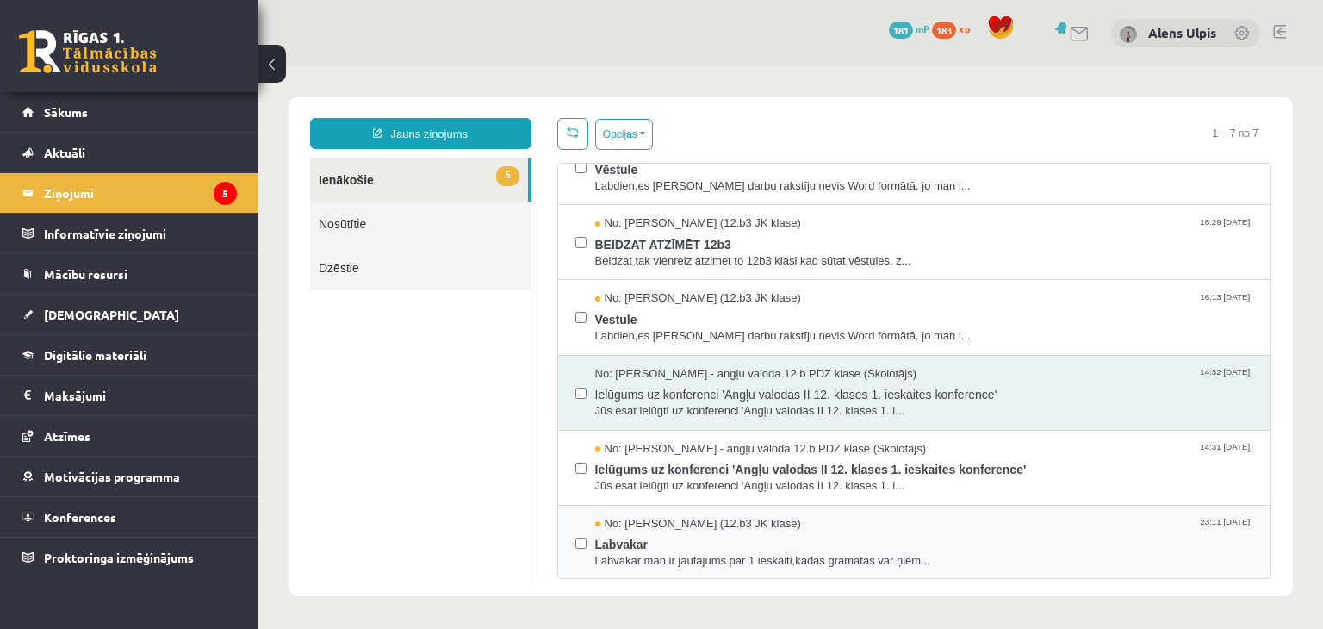
click at [575, 548] on label at bounding box center [580, 535] width 11 height 38
click at [622, 132] on button "Opcijas" at bounding box center [624, 134] width 58 height 31
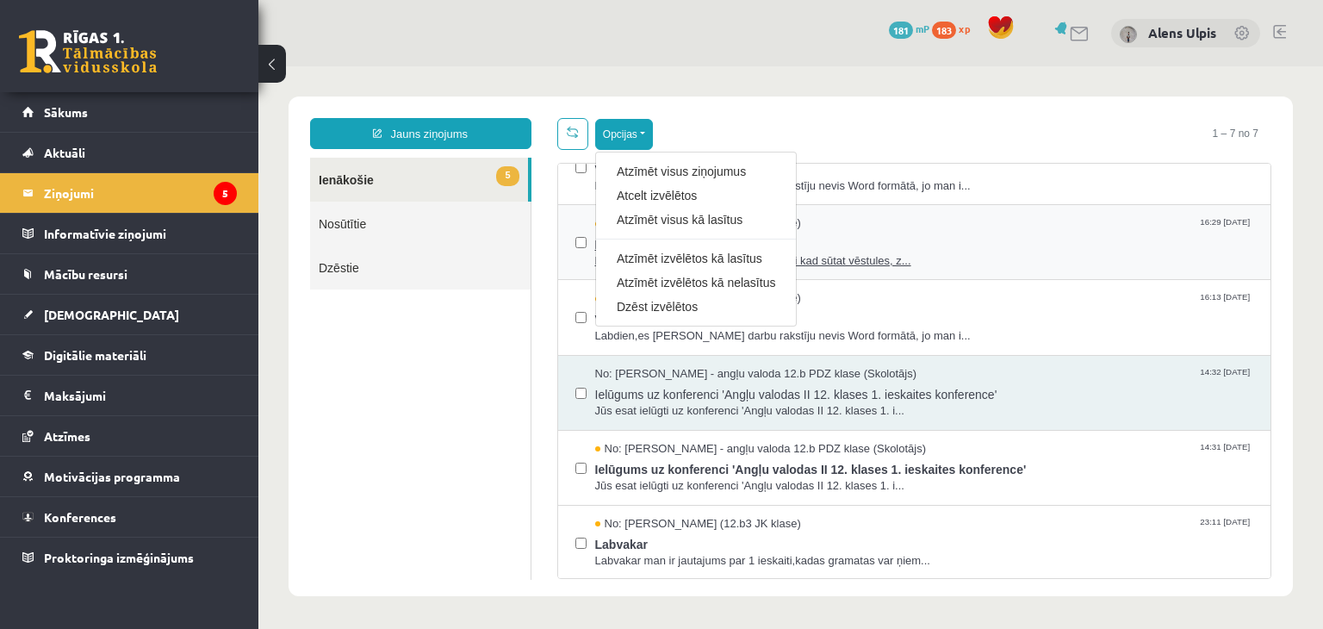
click at [658, 222] on link "Atzīmēt visus kā lasītus" at bounding box center [696, 219] width 158 height 17
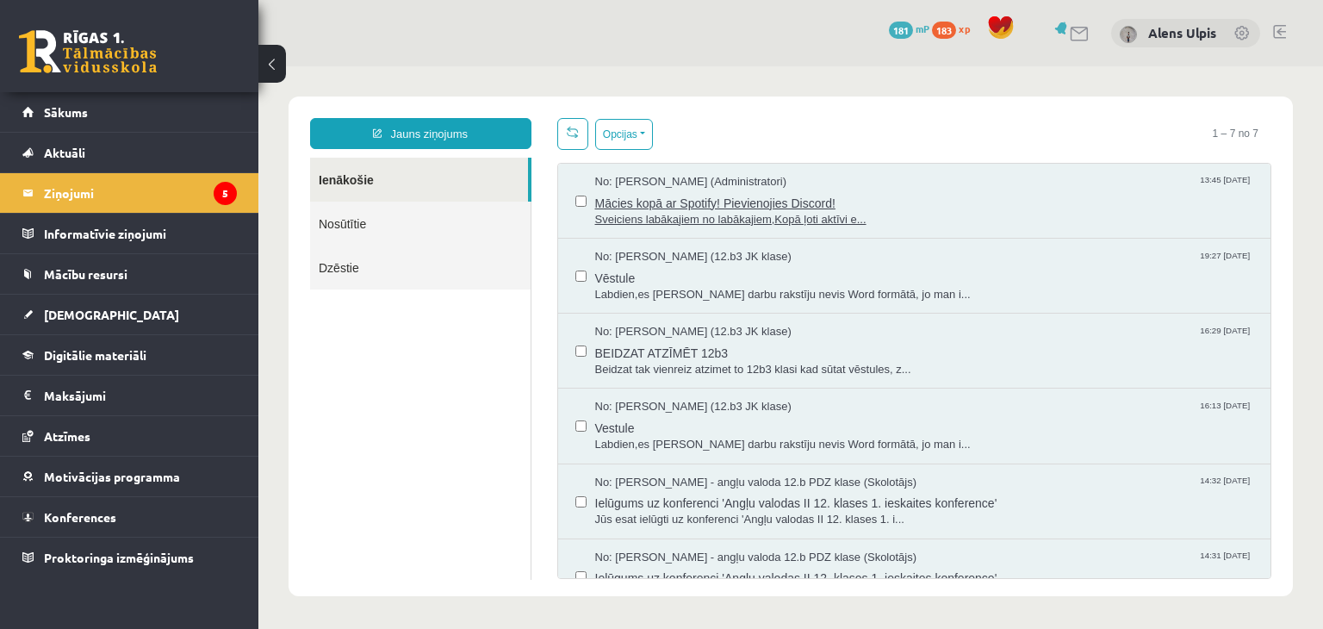
scroll to position [0, 0]
click at [107, 37] on link at bounding box center [88, 51] width 138 height 43
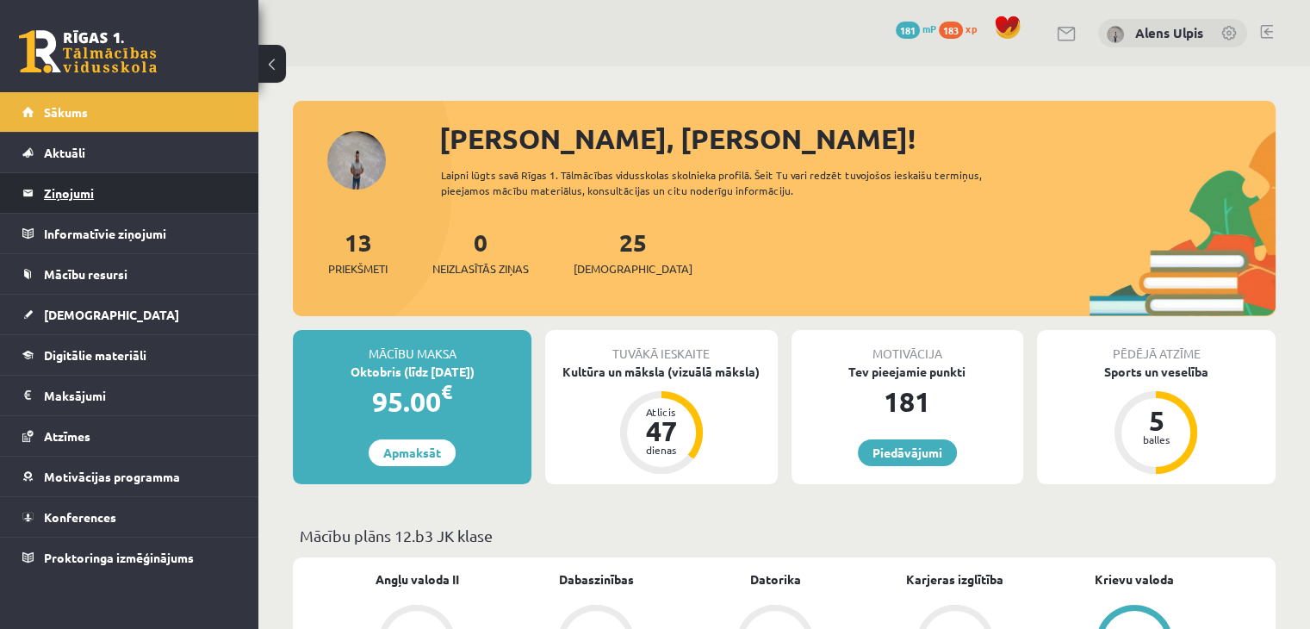
click at [65, 199] on legend "Ziņojumi 0" at bounding box center [140, 193] width 193 height 40
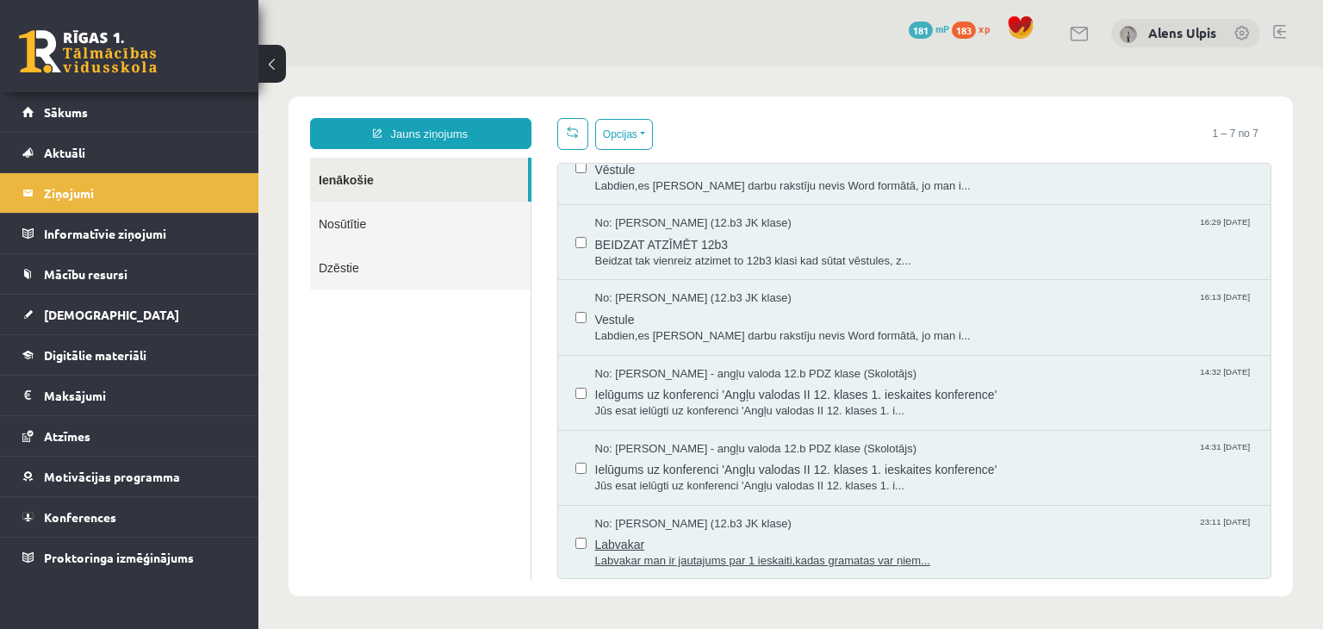
click at [834, 539] on span "Labvakar" at bounding box center [924, 542] width 659 height 22
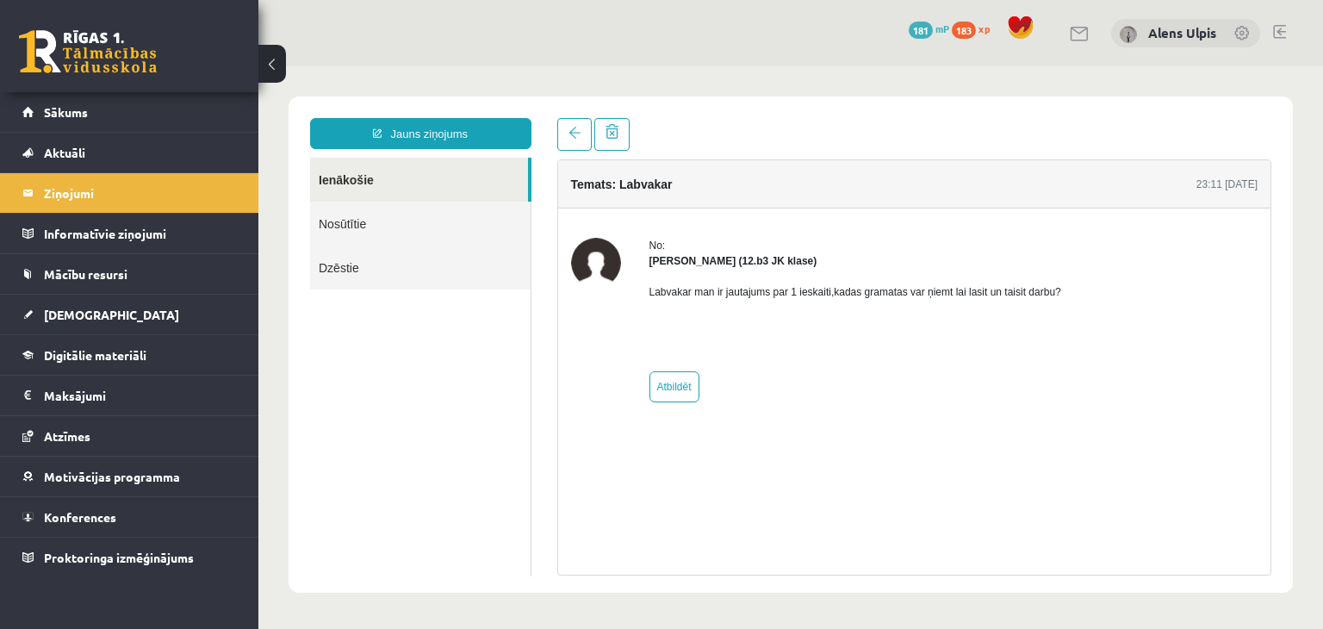
click at [606, 257] on img at bounding box center [596, 263] width 50 height 50
click at [65, 322] on link "[DEMOGRAPHIC_DATA]" at bounding box center [129, 315] width 214 height 40
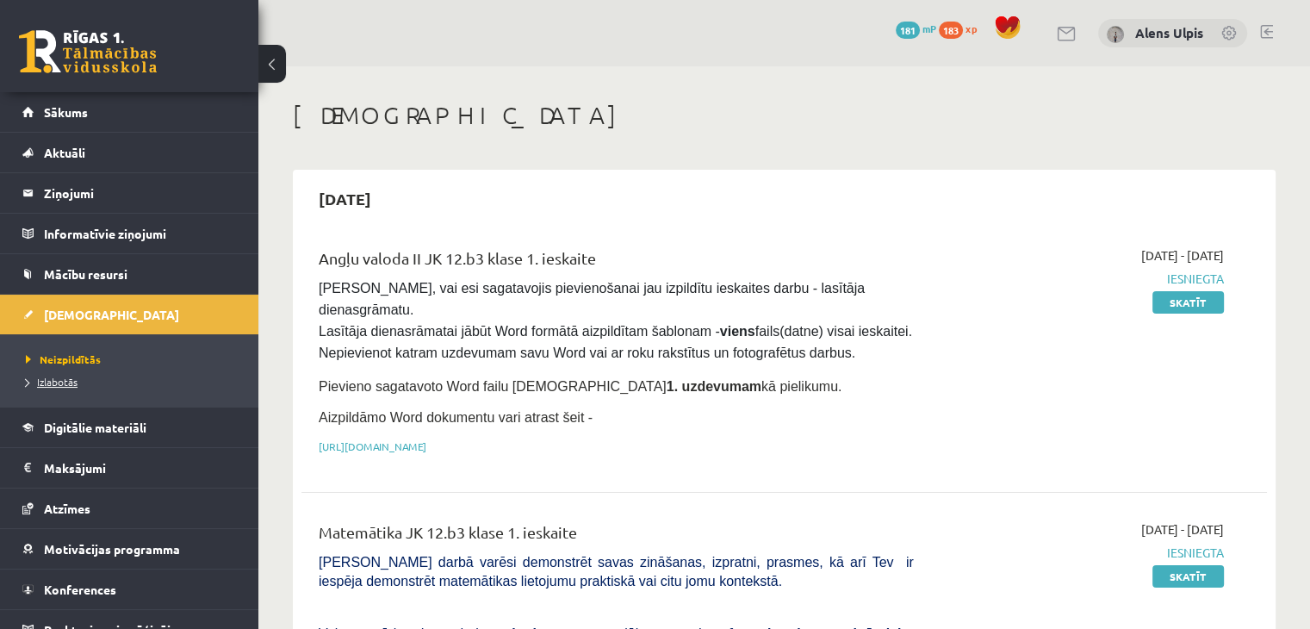
click at [50, 380] on span "Izlabotās" at bounding box center [52, 382] width 52 height 14
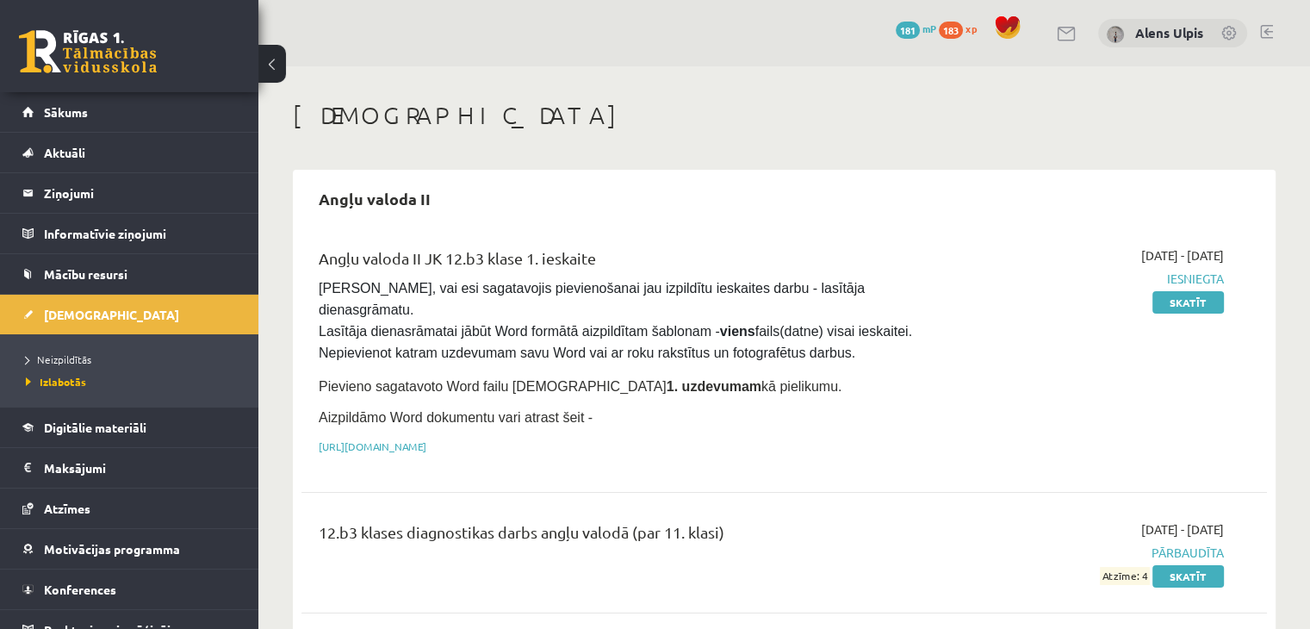
click at [109, 63] on link at bounding box center [88, 51] width 138 height 43
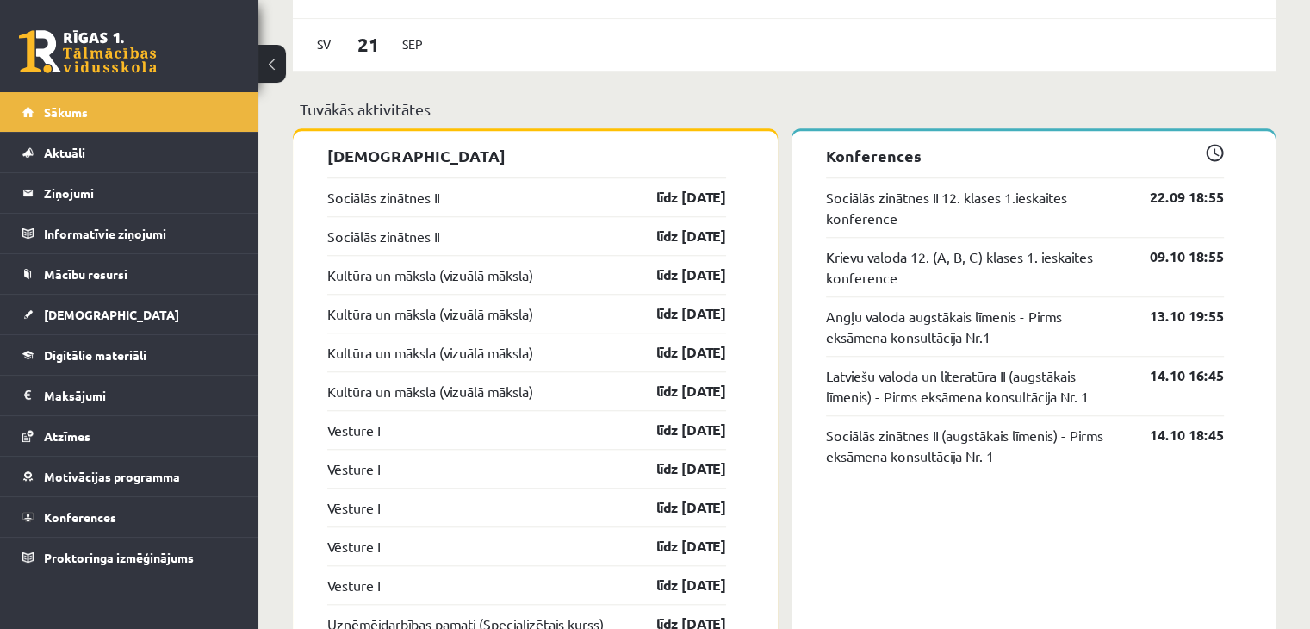
scroll to position [1464, 0]
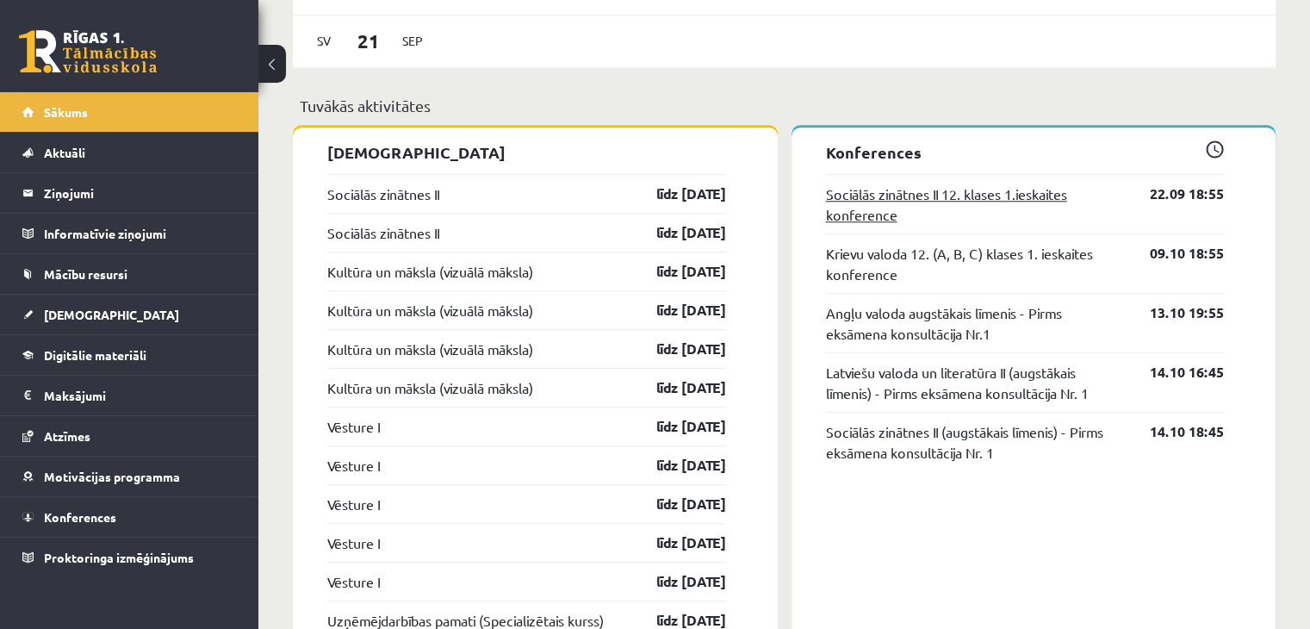
click at [848, 201] on link "Sociālās zinātnes II 12. klases 1.ieskaites konference" at bounding box center [975, 203] width 299 height 41
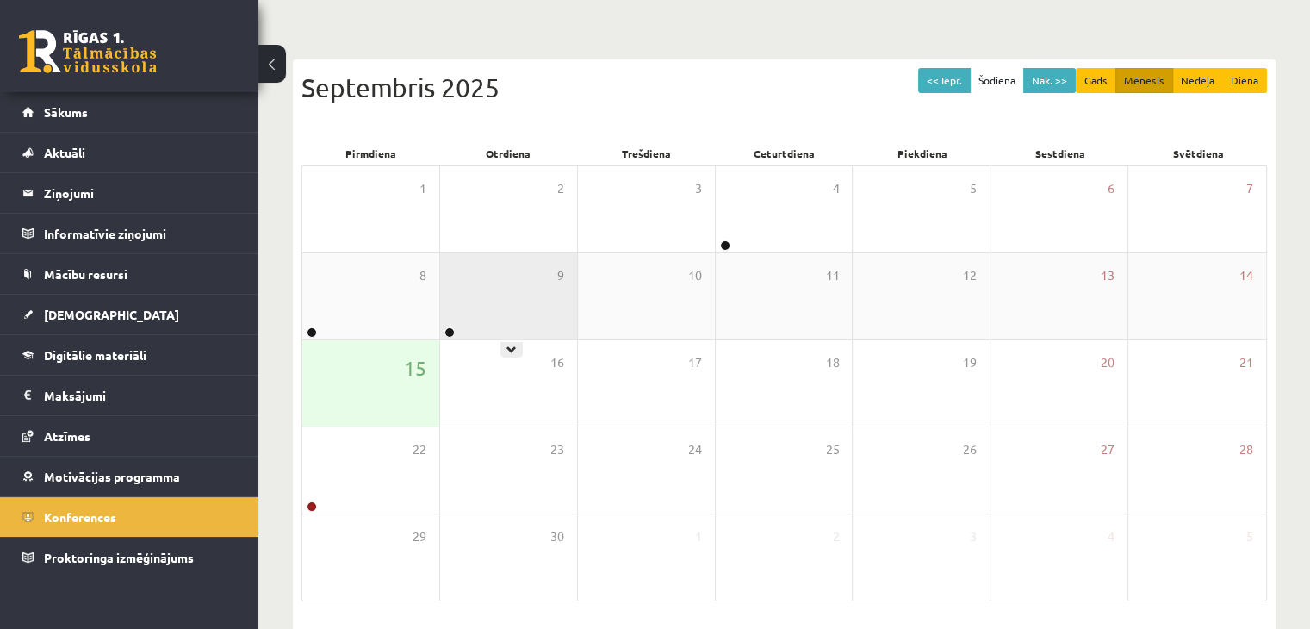
scroll to position [21, 0]
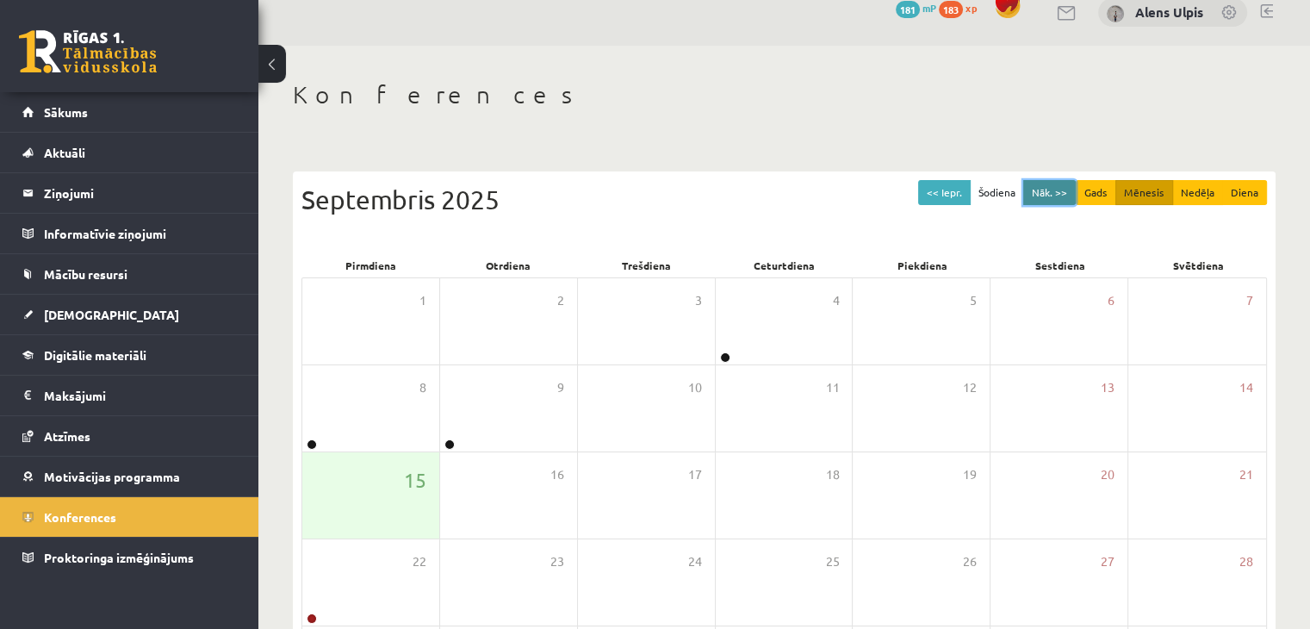
click at [1045, 188] on button "Nāk. >>" at bounding box center [1049, 192] width 53 height 25
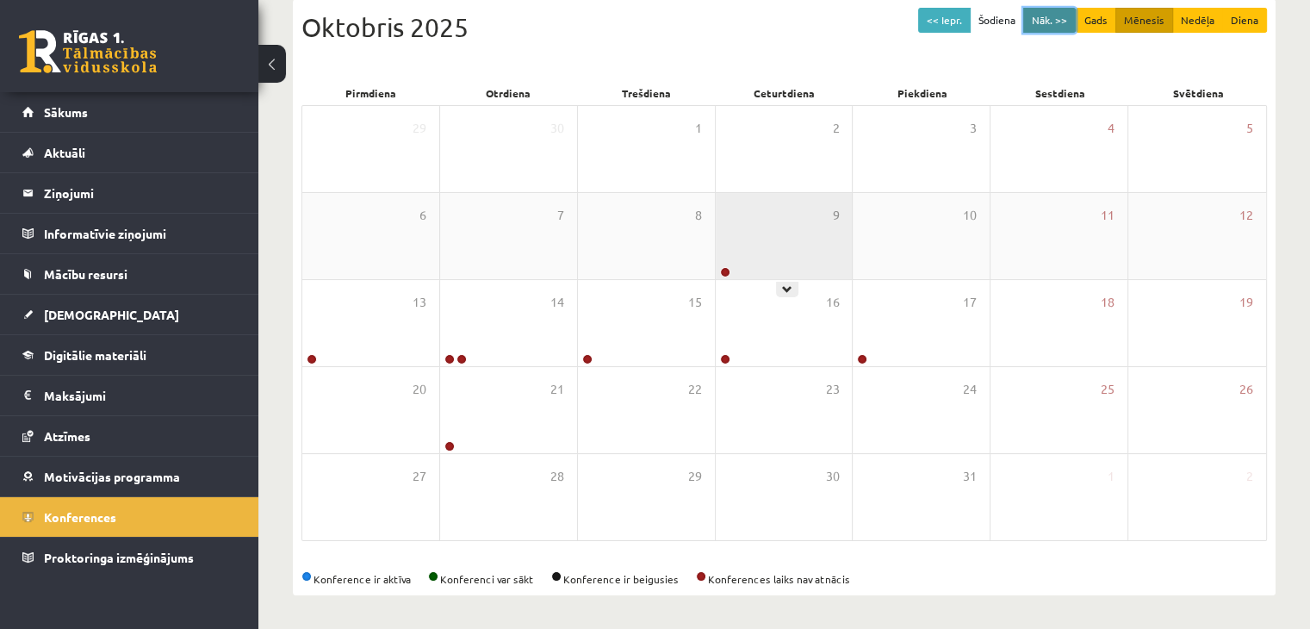
scroll to position [0, 0]
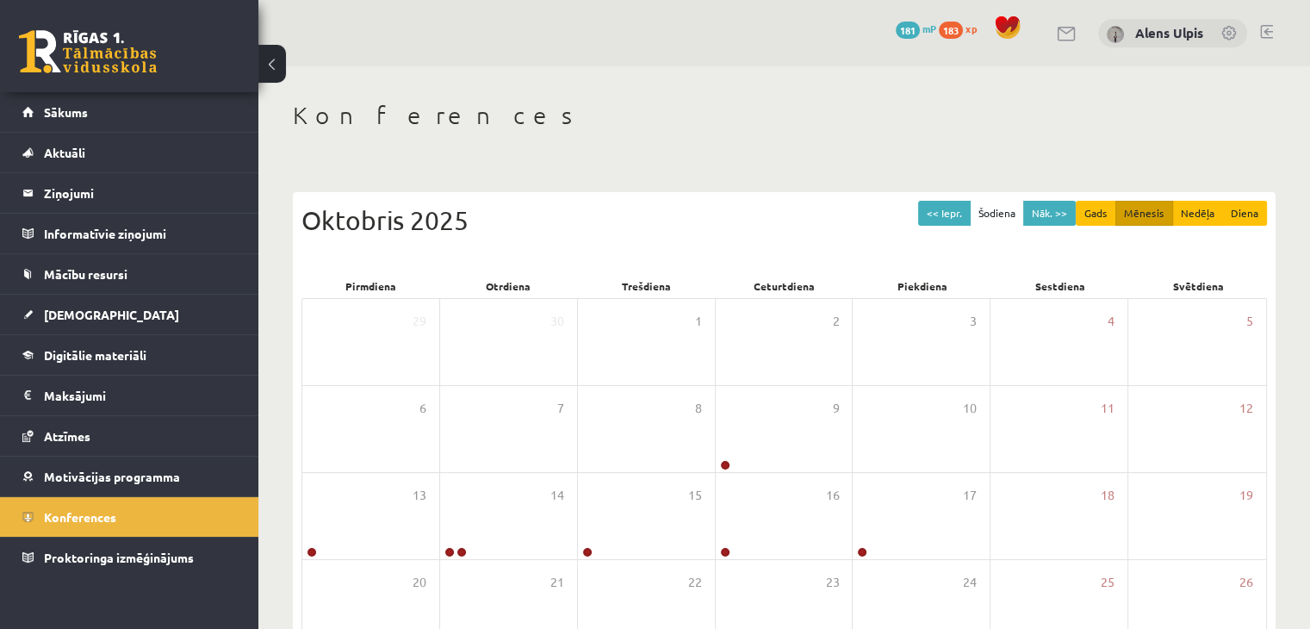
click at [71, 46] on link at bounding box center [88, 51] width 138 height 43
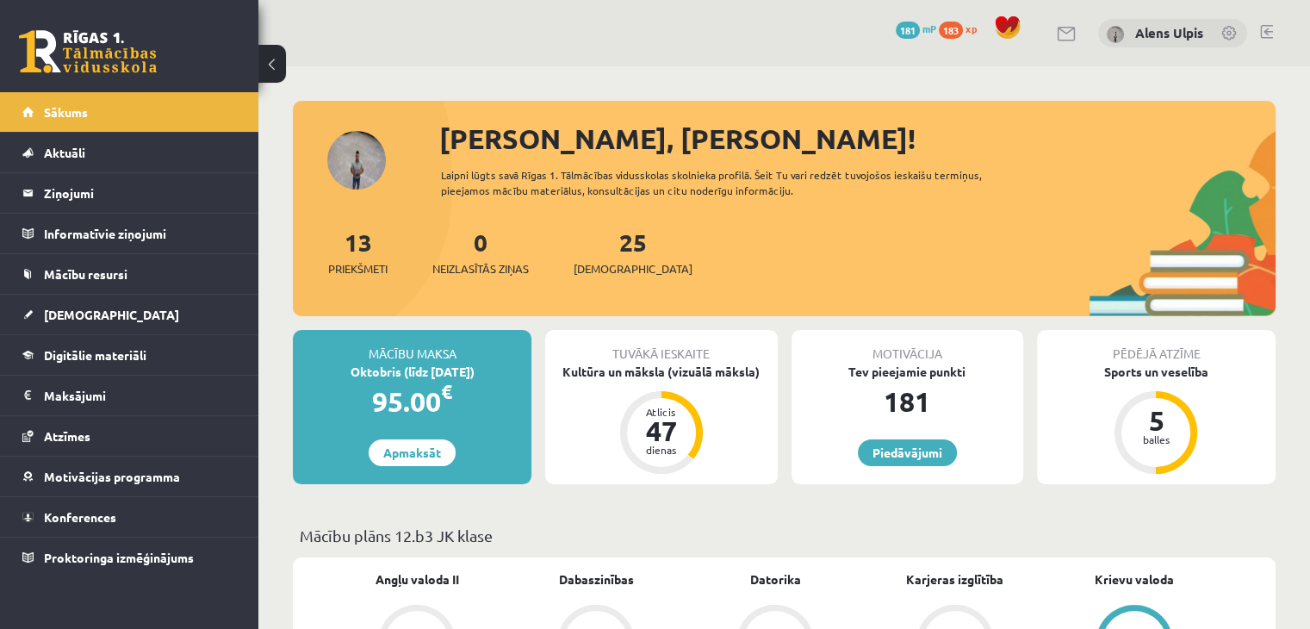
click at [1065, 37] on link at bounding box center [1067, 34] width 21 height 15
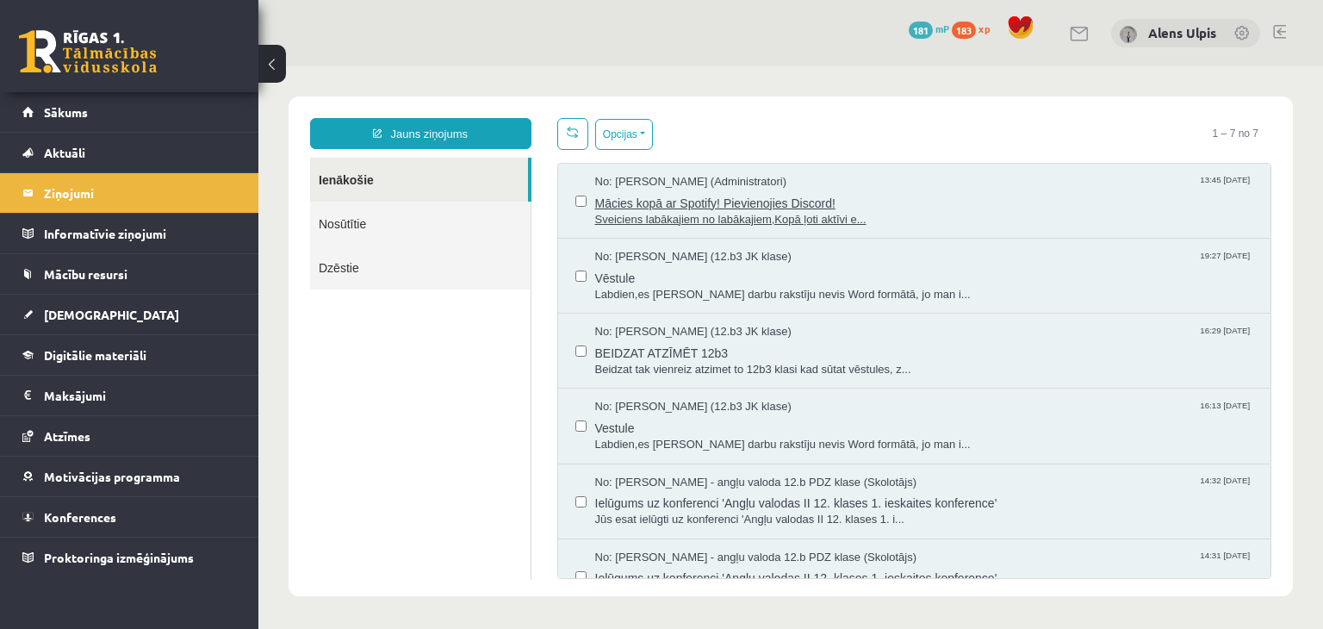
click at [758, 201] on span "Mācies kopā ar Spotify! Pievienojies Discord!" at bounding box center [924, 201] width 659 height 22
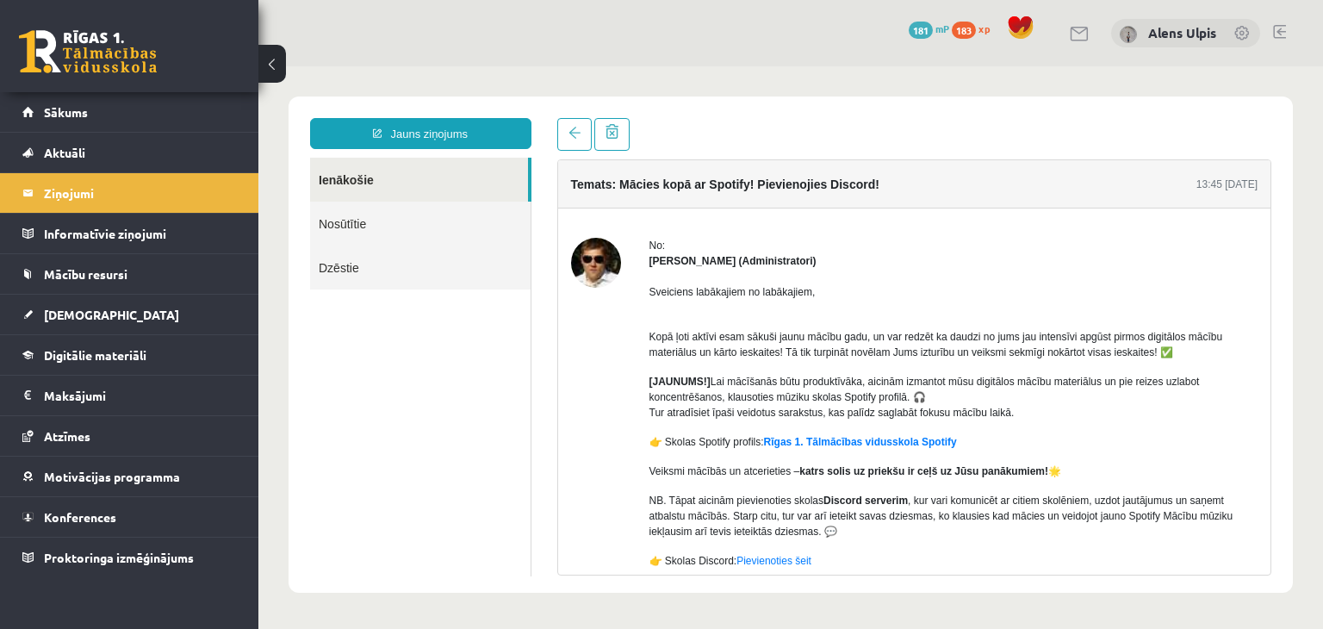
click at [594, 264] on img at bounding box center [596, 263] width 50 height 50
click at [95, 61] on link at bounding box center [88, 51] width 138 height 43
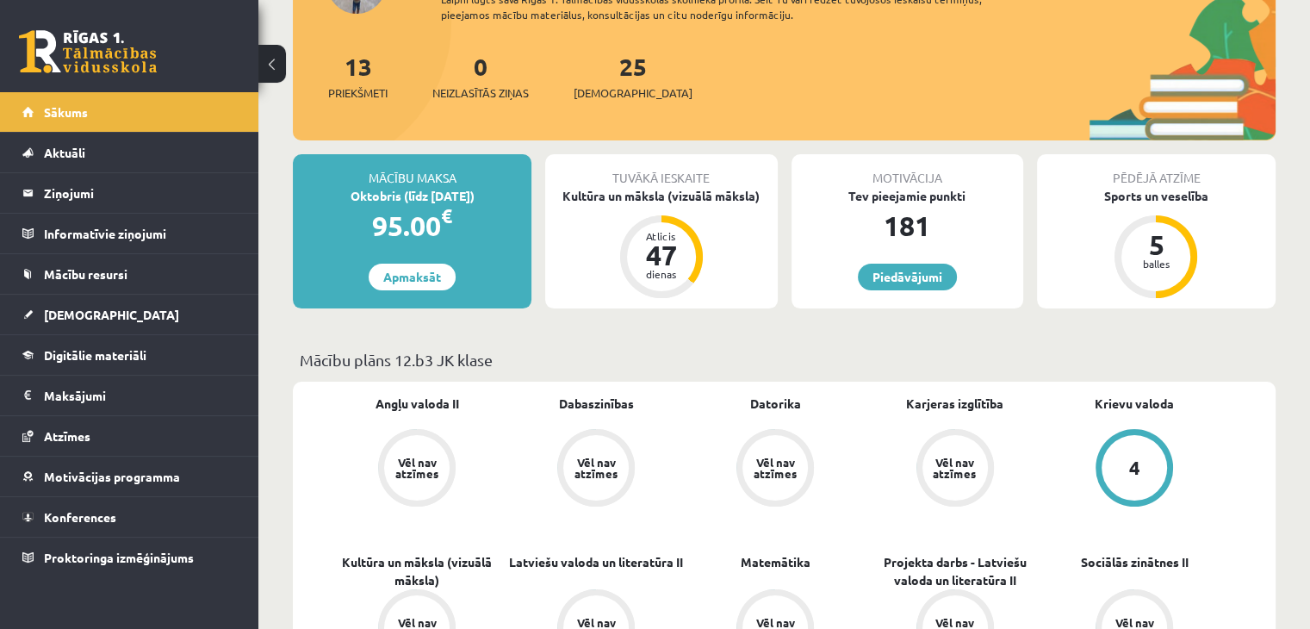
scroll to position [172, 0]
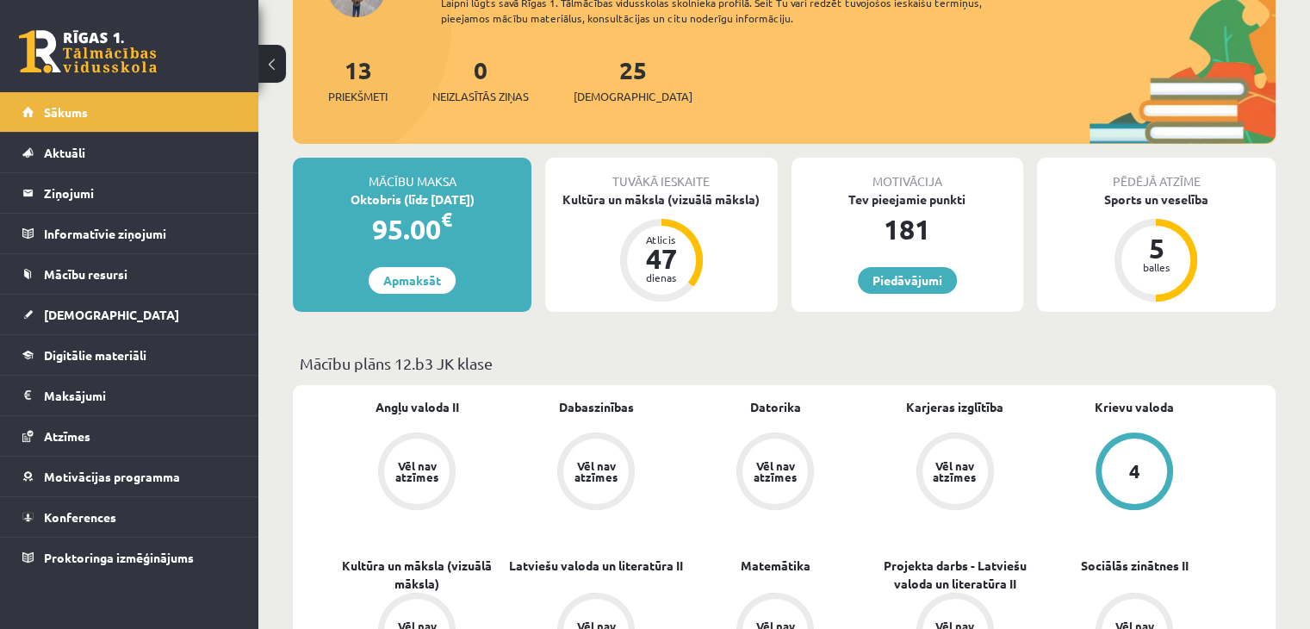
drag, startPoint x: 420, startPoint y: 453, endPoint x: 425, endPoint y: 445, distance: 8.9
click at [420, 451] on div "Vēl nav atzīmes" at bounding box center [416, 470] width 65 height 65
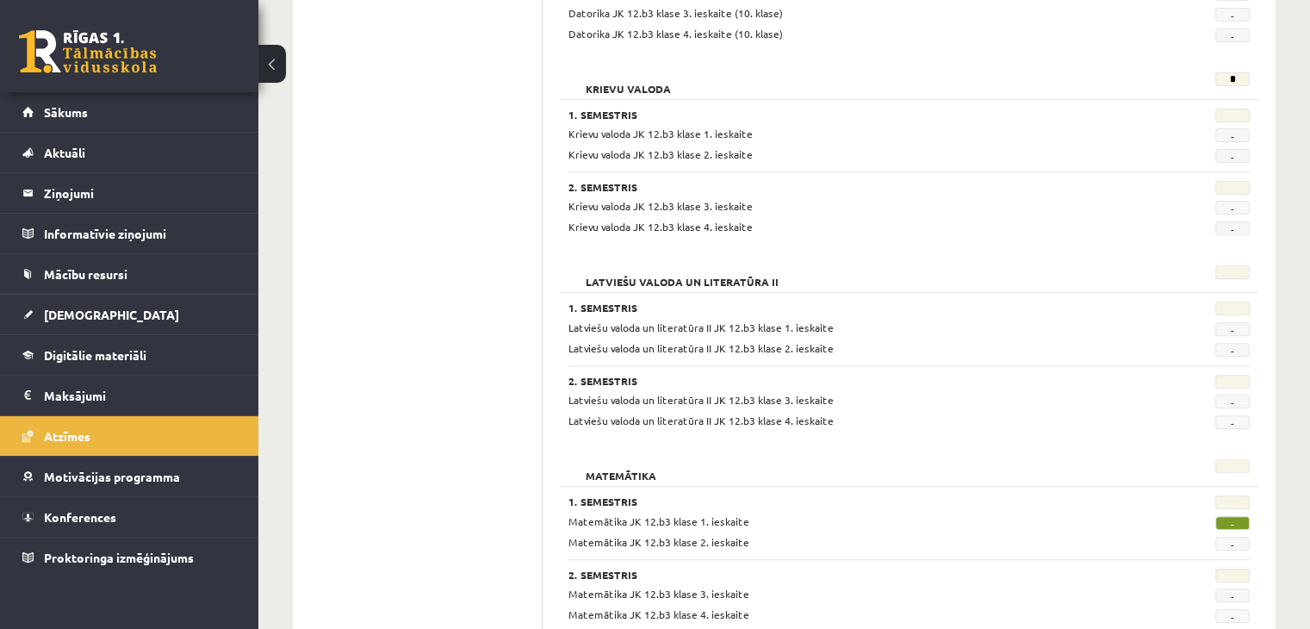
scroll to position [603, 0]
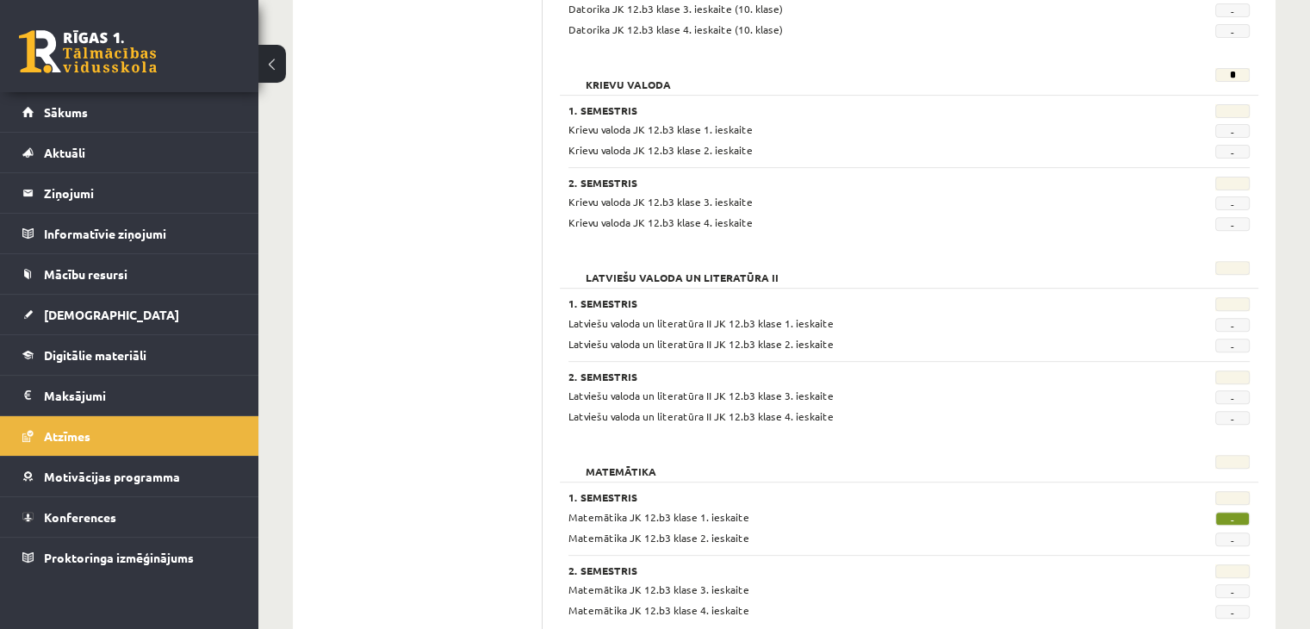
click at [585, 310] on div "1. Semestris" at bounding box center [849, 305] width 563 height 17
